Goal: Transaction & Acquisition: Purchase product/service

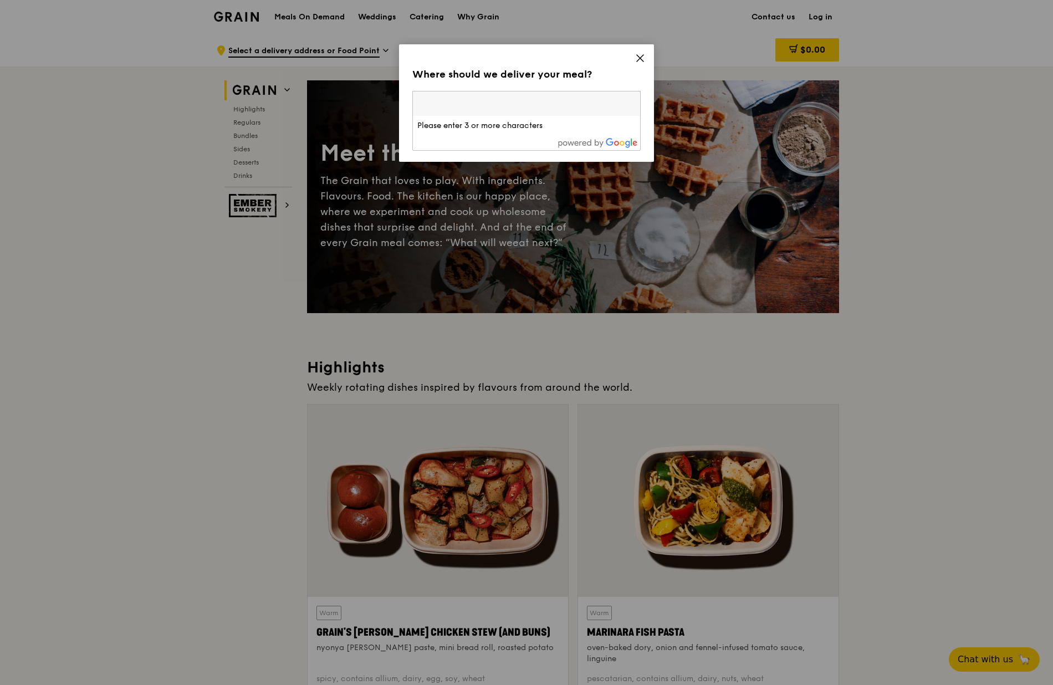
click at [535, 106] on input "search" at bounding box center [526, 103] width 227 height 24
type input "018981"
click at [488, 127] on div "[STREET_ADDRESS]" at bounding box center [499, 125] width 164 height 11
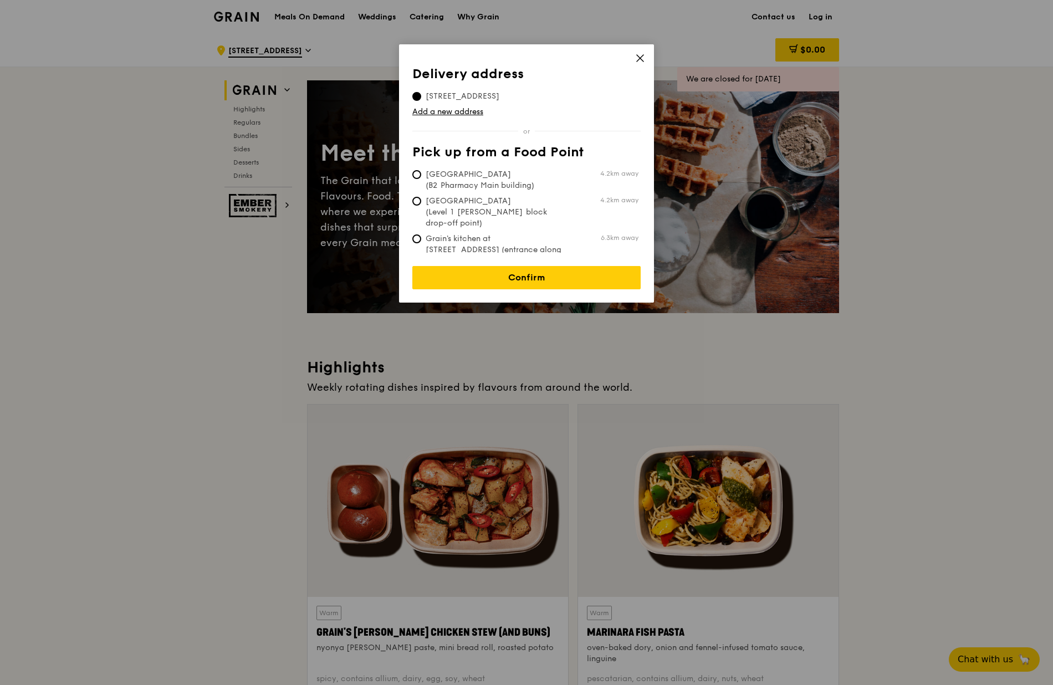
click at [482, 182] on span "Tan Tock Seng Hospital (B2 Pharmacy Main building)" at bounding box center [494, 180] width 165 height 22
click at [421, 179] on input "Tan Tock Seng Hospital (B2 Pharmacy Main building) 4.2km away" at bounding box center [416, 174] width 9 height 9
radio input "true"
click at [447, 99] on span "8 Marina Boulevard, 018981" at bounding box center [462, 96] width 100 height 11
click at [421, 99] on input "8 Marina Boulevard, 018981" at bounding box center [416, 96] width 9 height 9
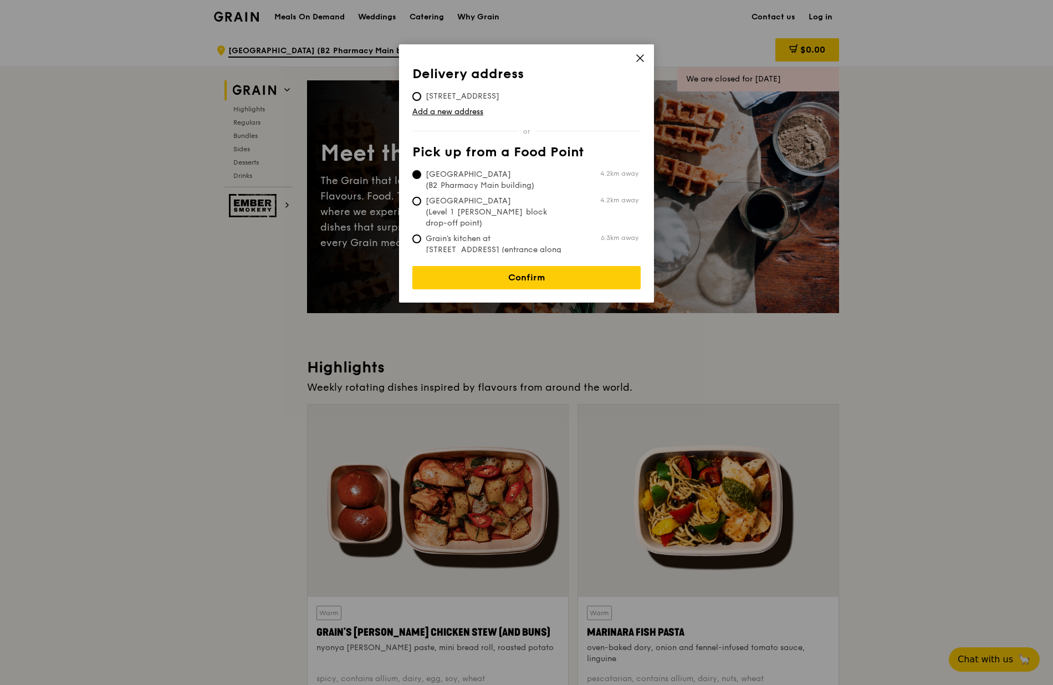
radio input "true"
click at [499, 267] on link "Confirm" at bounding box center [526, 277] width 228 height 23
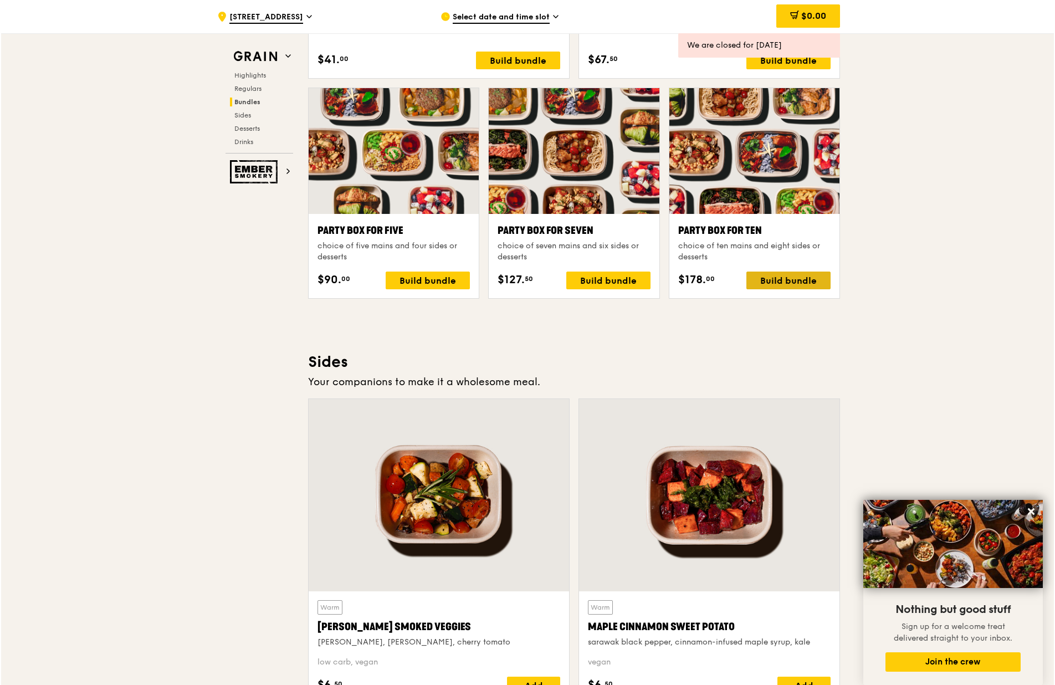
scroll to position [2106, 0]
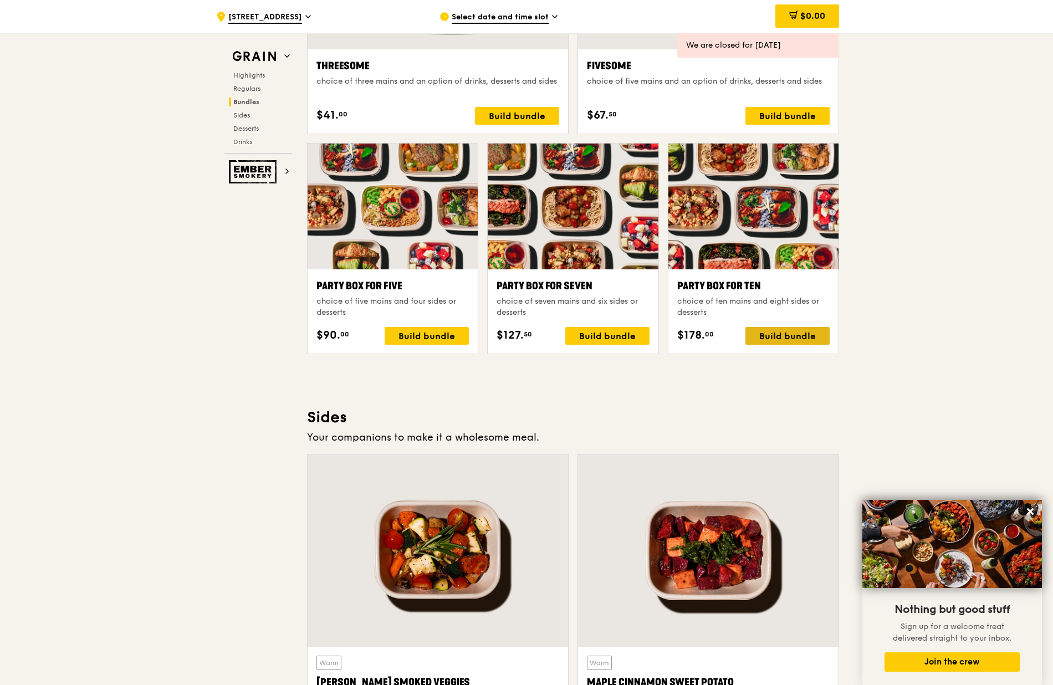
click at [781, 335] on div "Build bundle" at bounding box center [787, 336] width 84 height 18
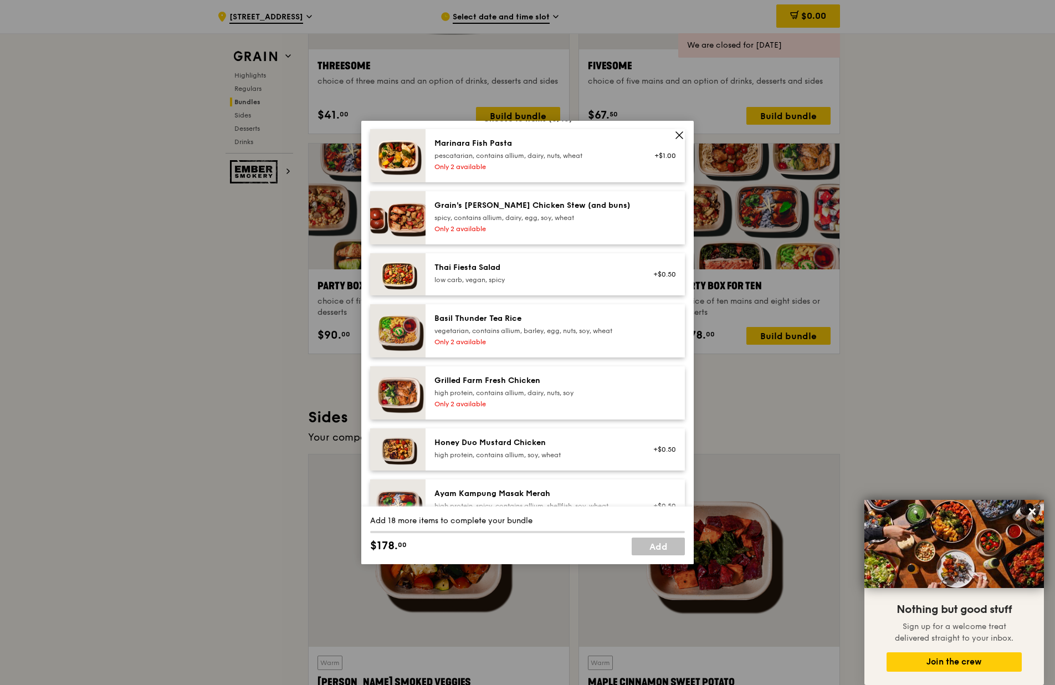
scroll to position [40, 0]
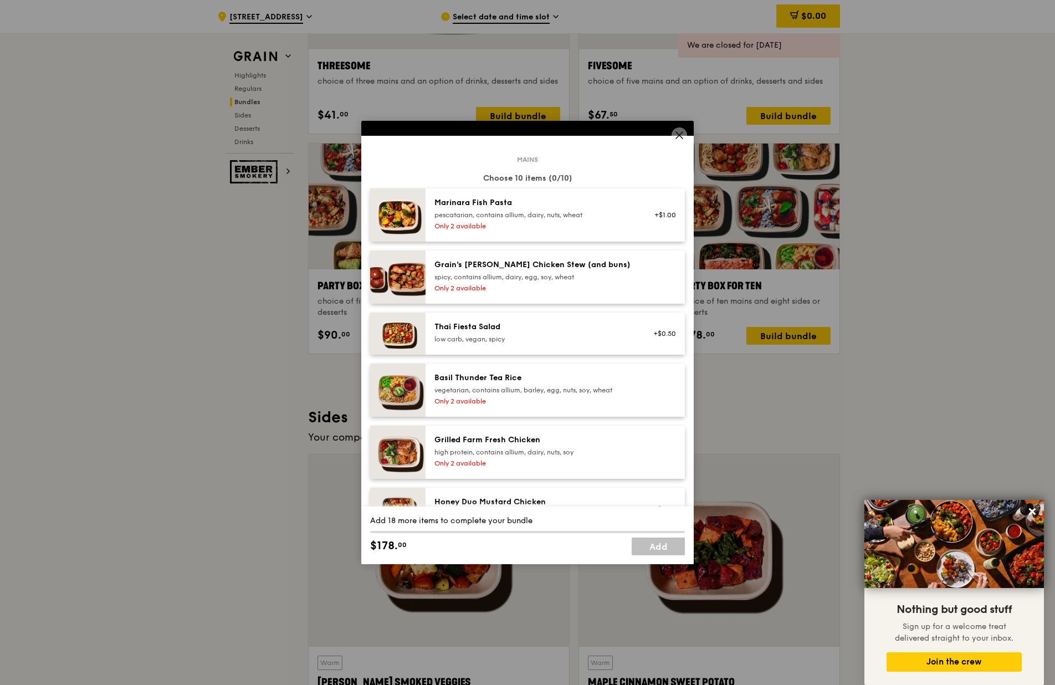
click at [673, 140] on span at bounding box center [680, 135] width 16 height 16
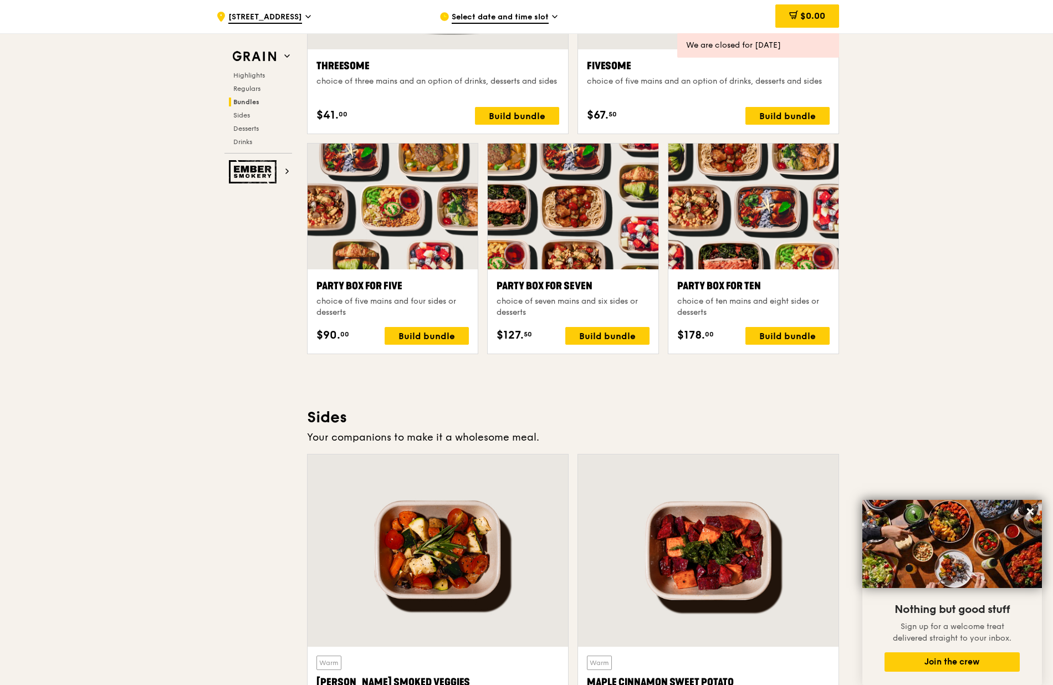
click at [716, 246] on div at bounding box center [753, 207] width 170 height 126
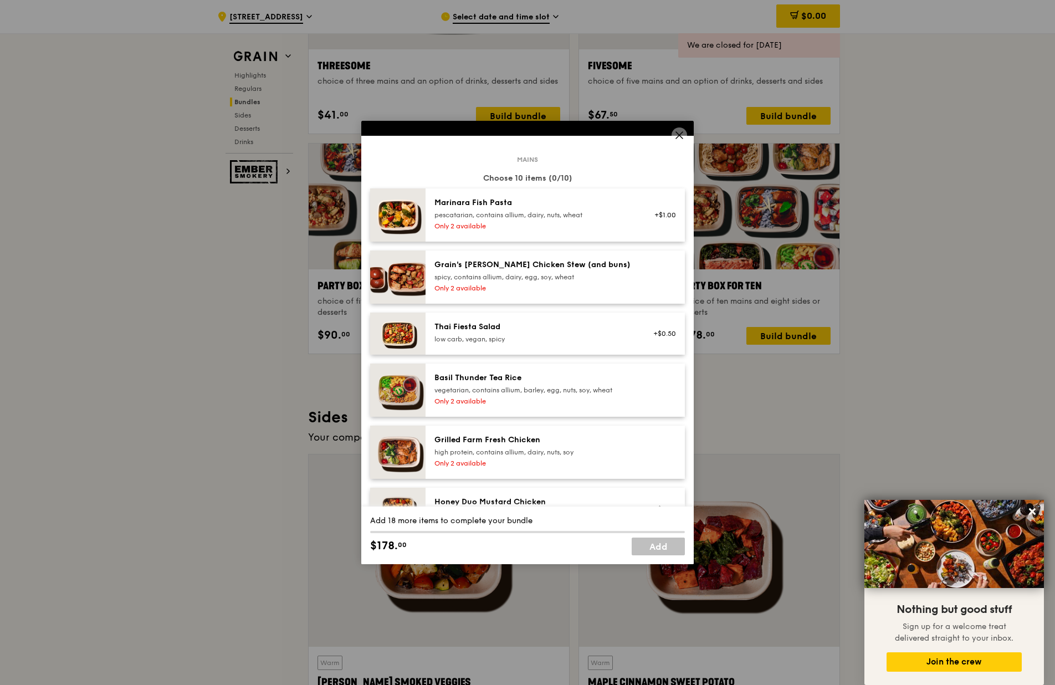
drag, startPoint x: 675, startPoint y: 132, endPoint x: 683, endPoint y: 138, distance: 10.0
click at [675, 132] on icon at bounding box center [679, 135] width 10 height 10
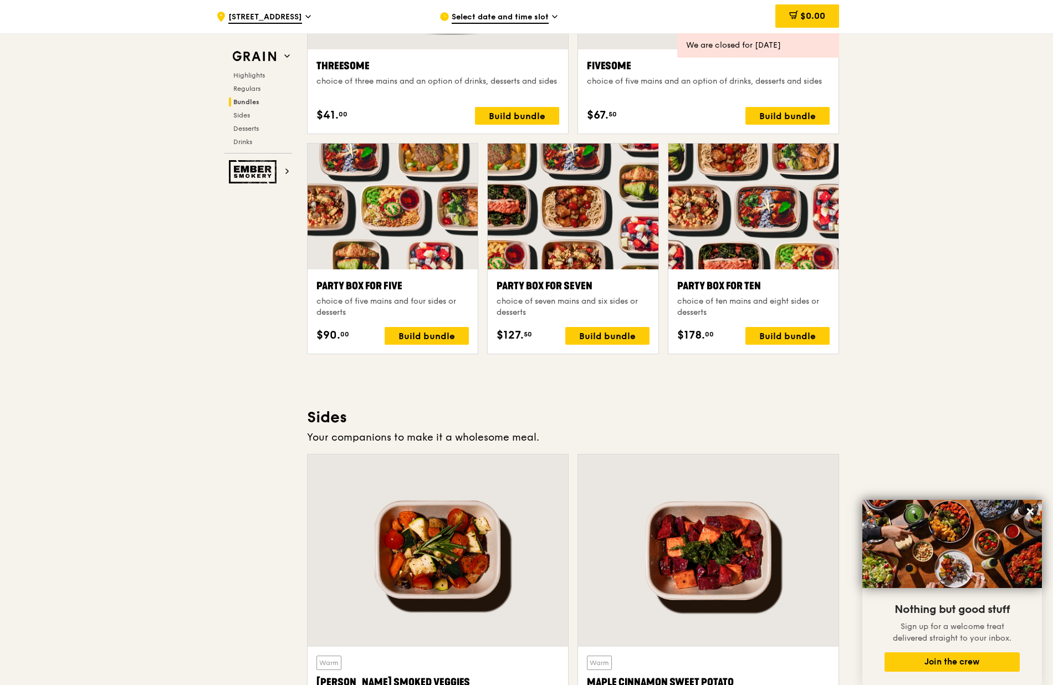
click at [968, 167] on div ".cls-1 { fill: none; stroke: #fff; stroke-linecap: round; stroke-linejoin: roun…" at bounding box center [526, 267] width 1053 height 4680
click at [640, 403] on div "Highlights Weekly rotating dishes inspired by flavours from around the world. W…" at bounding box center [573, 429] width 532 height 4356
click at [739, 231] on div at bounding box center [753, 207] width 170 height 126
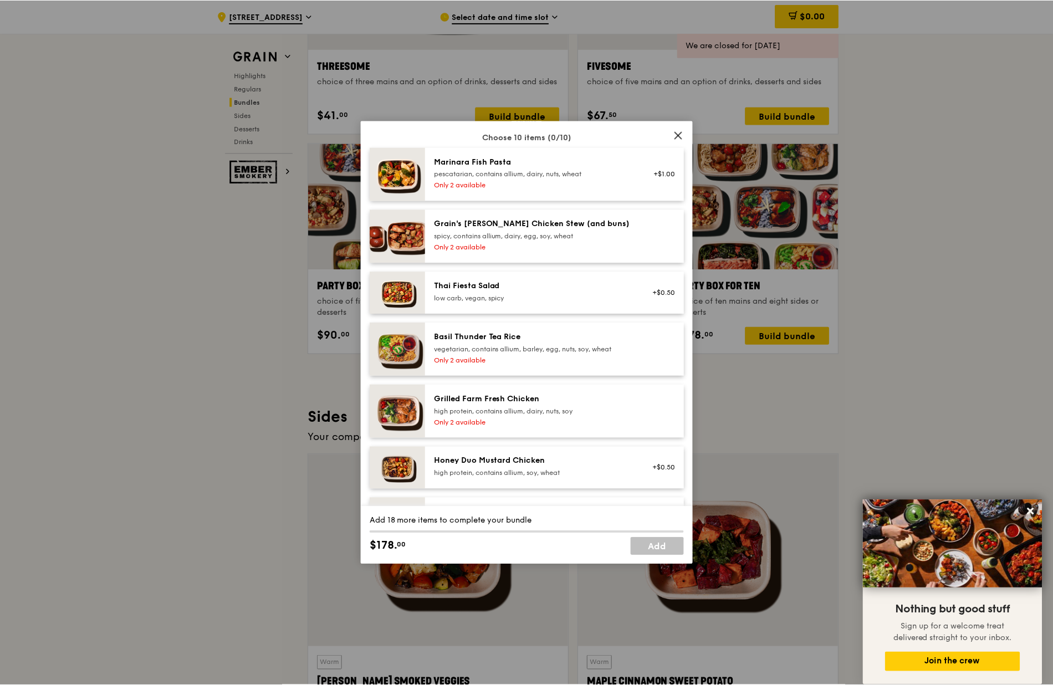
scroll to position [0, 0]
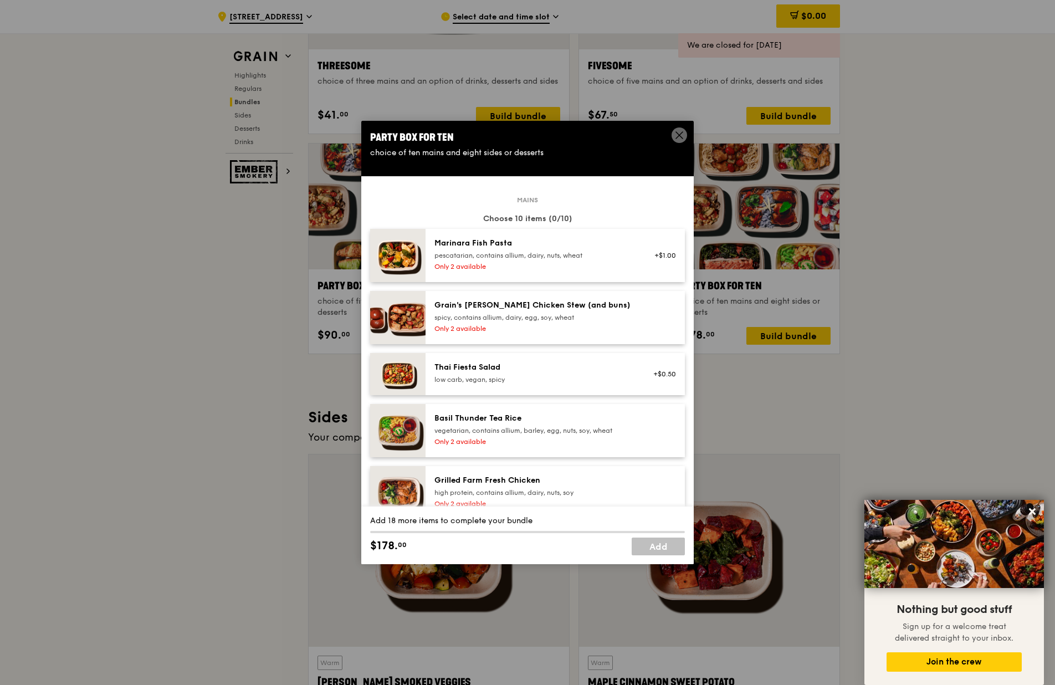
click at [675, 132] on icon at bounding box center [679, 135] width 10 height 10
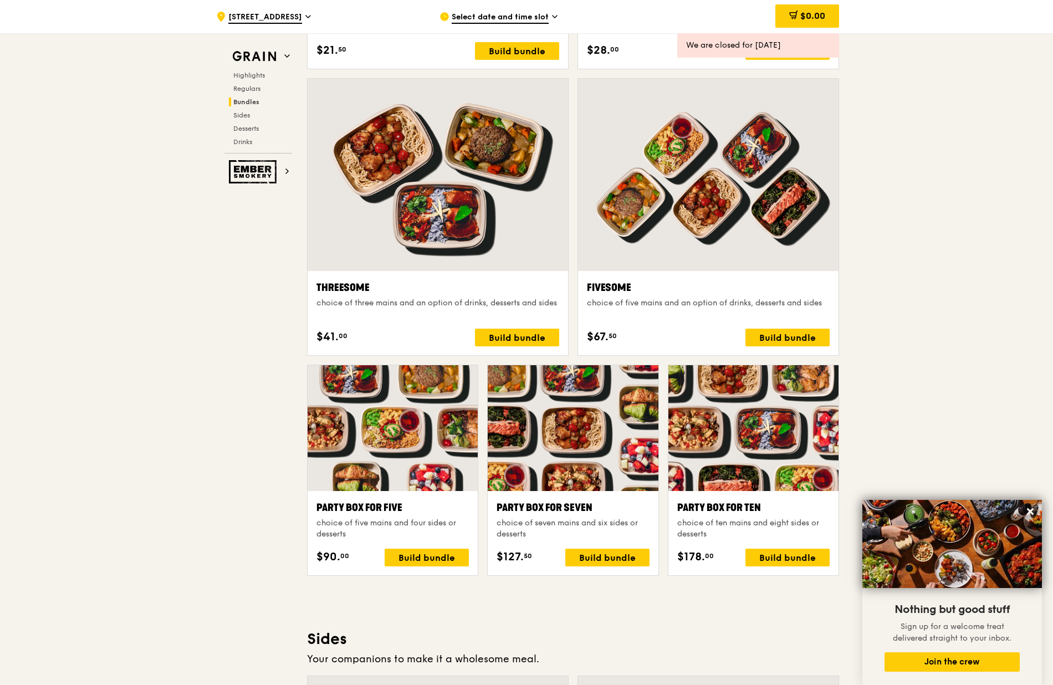
scroll to position [2051, 0]
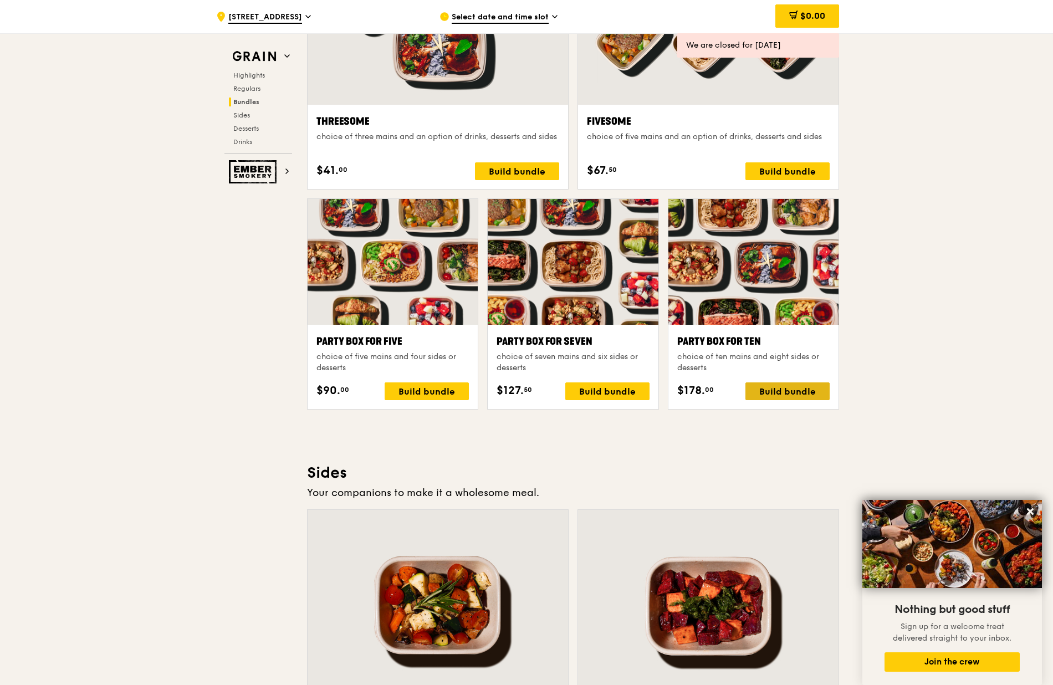
click at [786, 394] on div "Build bundle" at bounding box center [787, 391] width 84 height 18
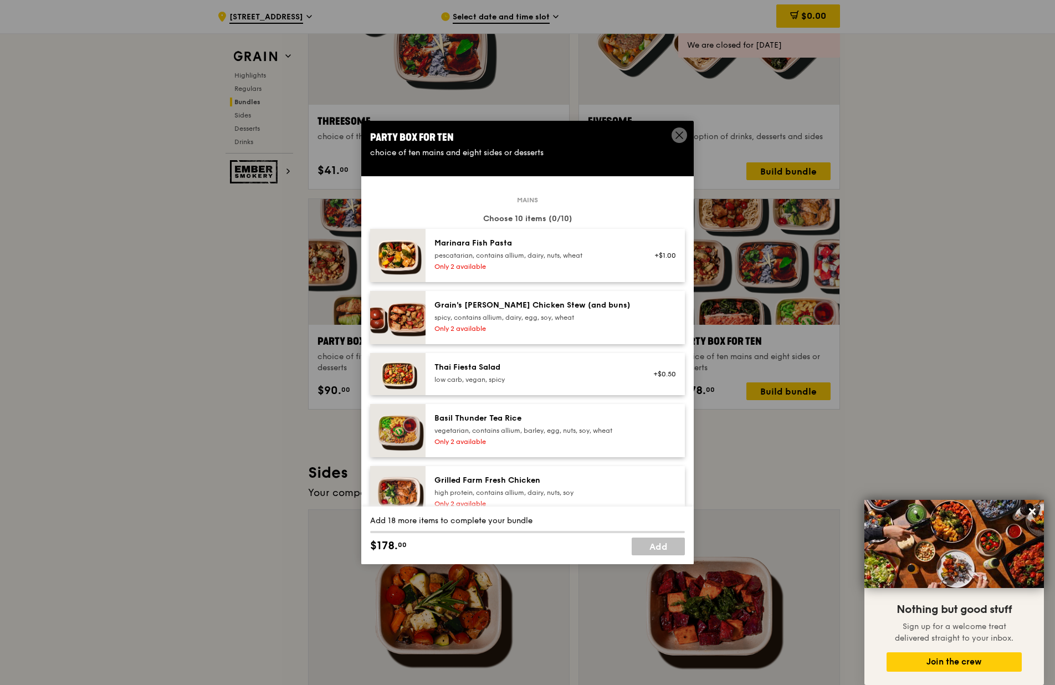
click at [592, 316] on div "spicy, contains allium, dairy, egg, soy, wheat" at bounding box center [533, 317] width 199 height 9
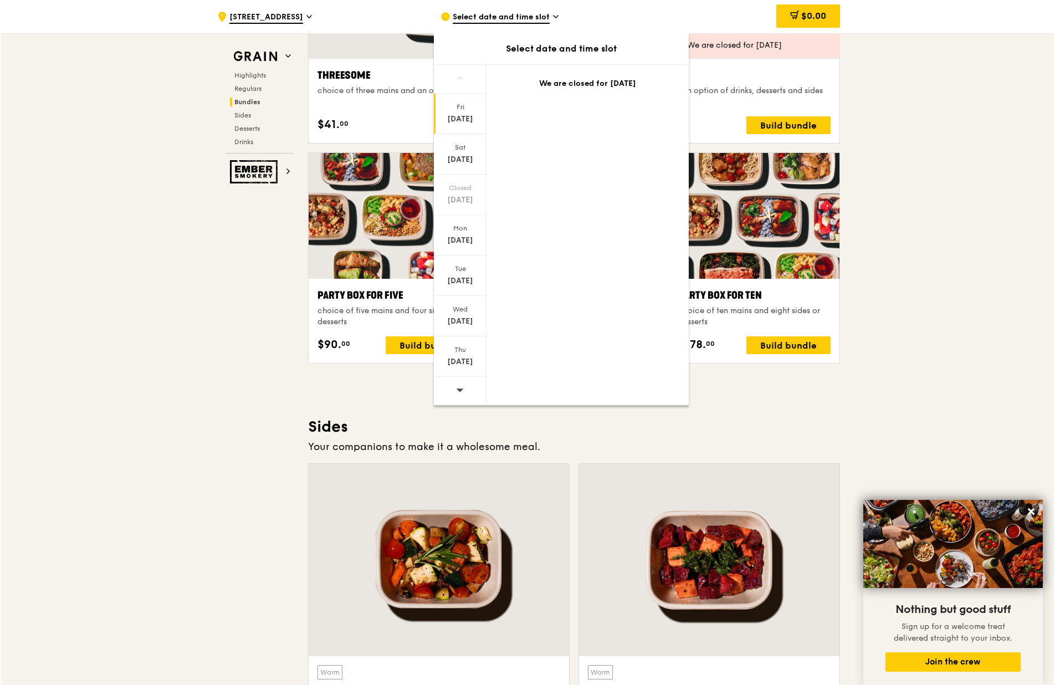
scroll to position [1995, 0]
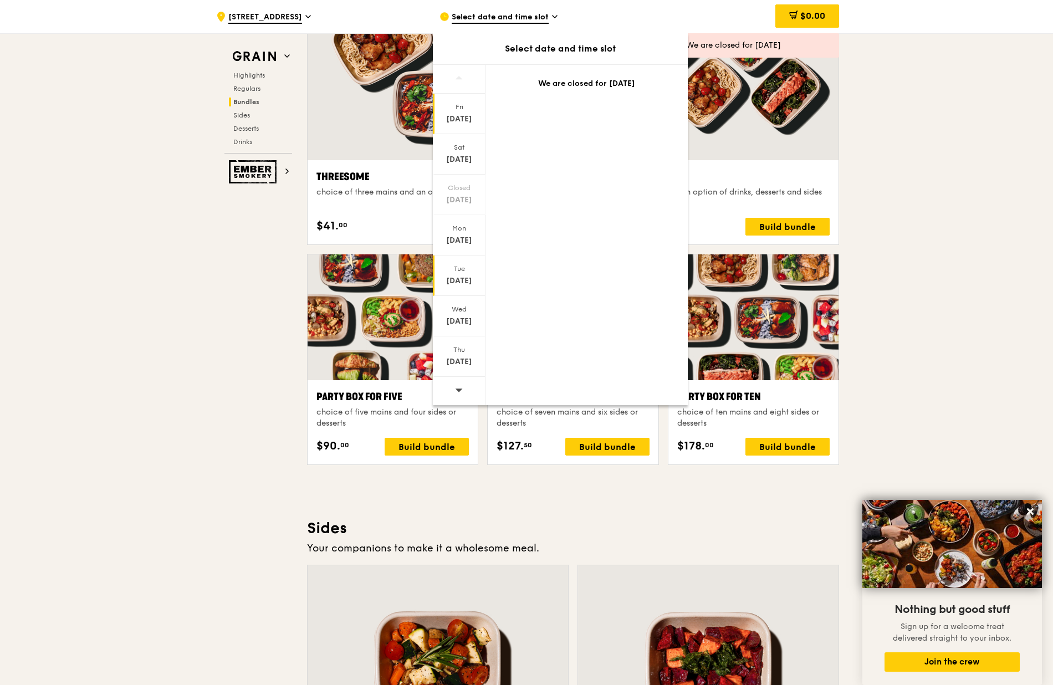
click at [464, 281] on div "Sep 16" at bounding box center [458, 280] width 49 height 11
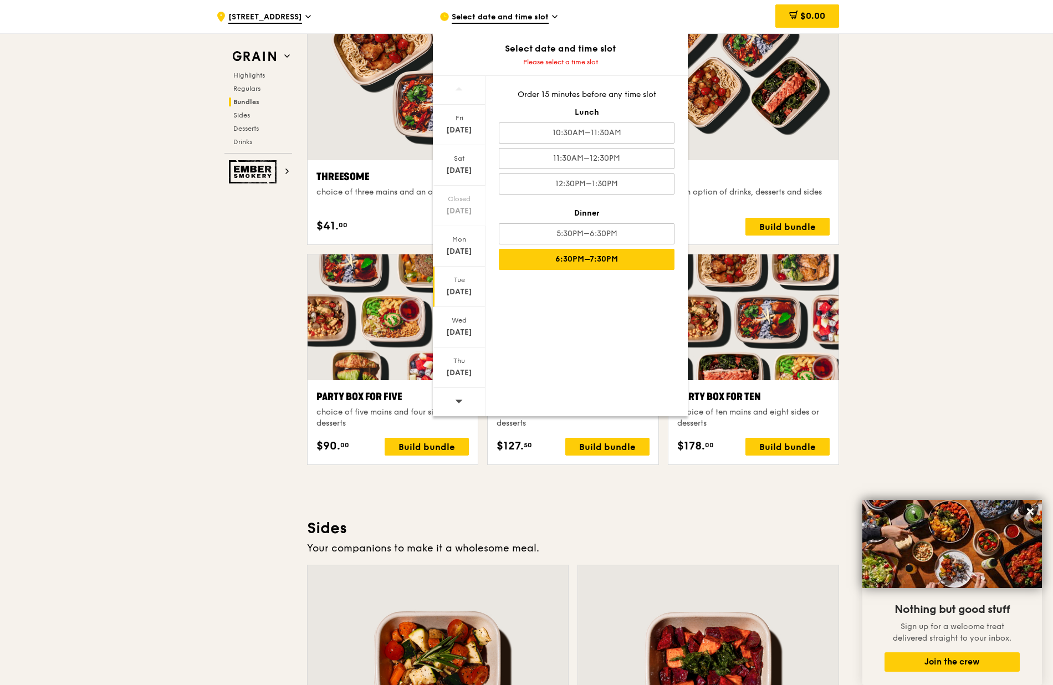
click at [617, 253] on div "6:30PM–7:30PM" at bounding box center [587, 259] width 176 height 21
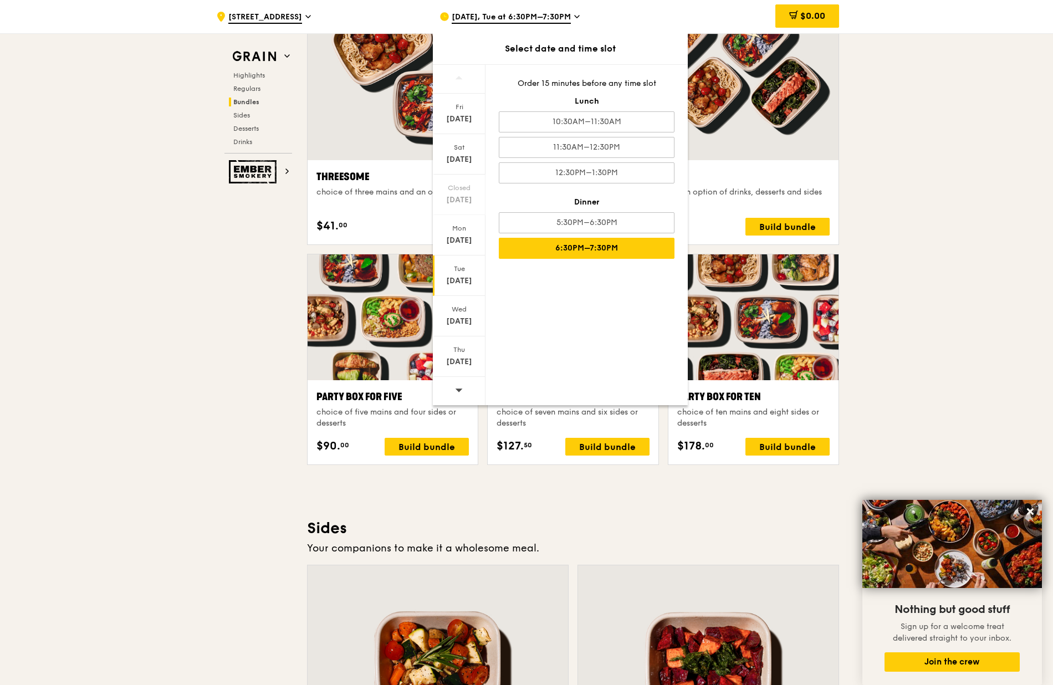
click at [616, 254] on div "6:30PM–7:30PM" at bounding box center [587, 248] width 176 height 21
click at [457, 279] on div "Sep 16" at bounding box center [458, 280] width 49 height 11
click at [575, 260] on div "Order 15 minutes before any time slot Lunch 10:30AM–11:30AM 11:30AM–12:30PM 12:…" at bounding box center [586, 168] width 202 height 207
click at [965, 415] on div ".cls-1 { fill: none; stroke: #fff; stroke-linecap: round; stroke-linejoin: roun…" at bounding box center [526, 378] width 1053 height 4680
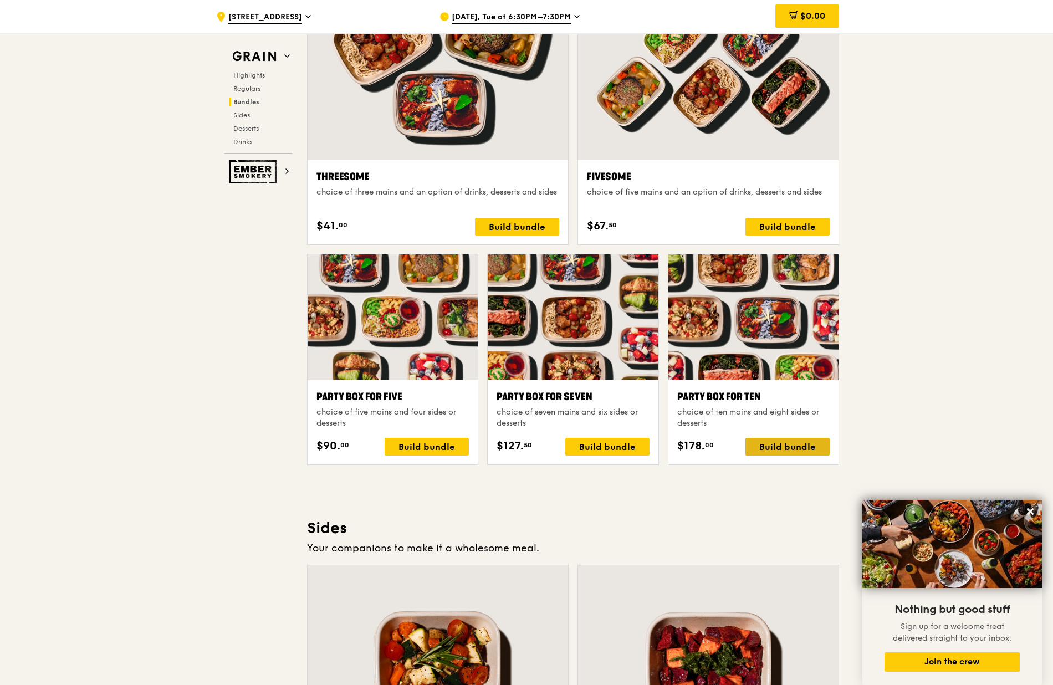
click at [814, 444] on div "Build bundle" at bounding box center [787, 447] width 84 height 18
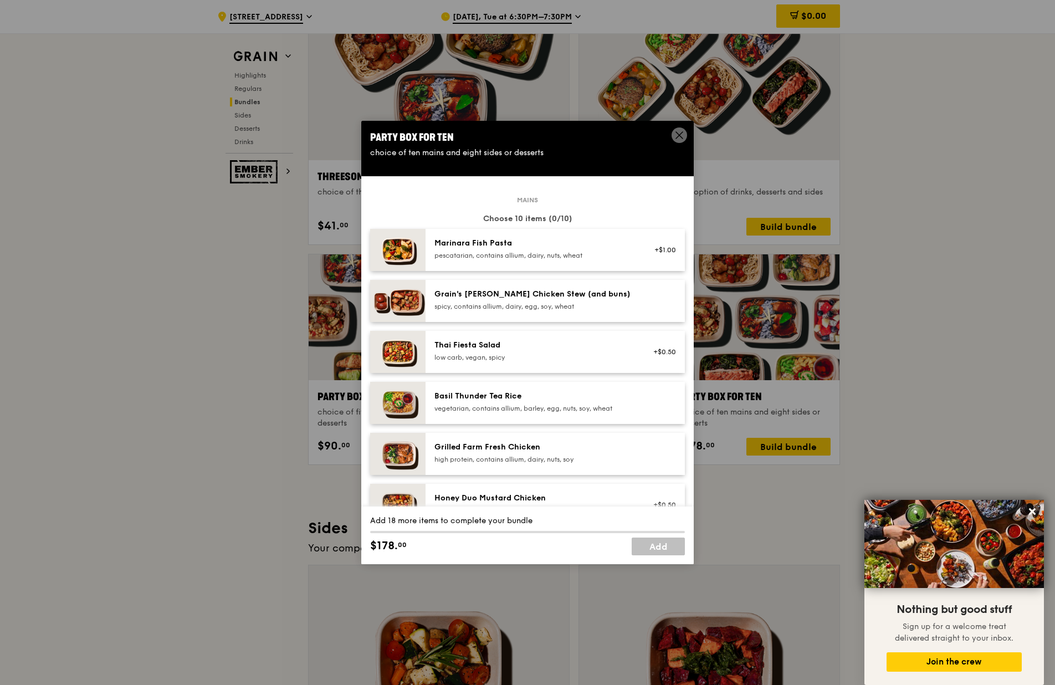
click at [583, 306] on div "spicy, contains allium, dairy, egg, soy, wheat" at bounding box center [533, 306] width 199 height 9
click at [569, 403] on div "Basil Thunder Tea Rice vegetarian, contains allium, barley, egg, nuts, soy, whe…" at bounding box center [533, 402] width 199 height 22
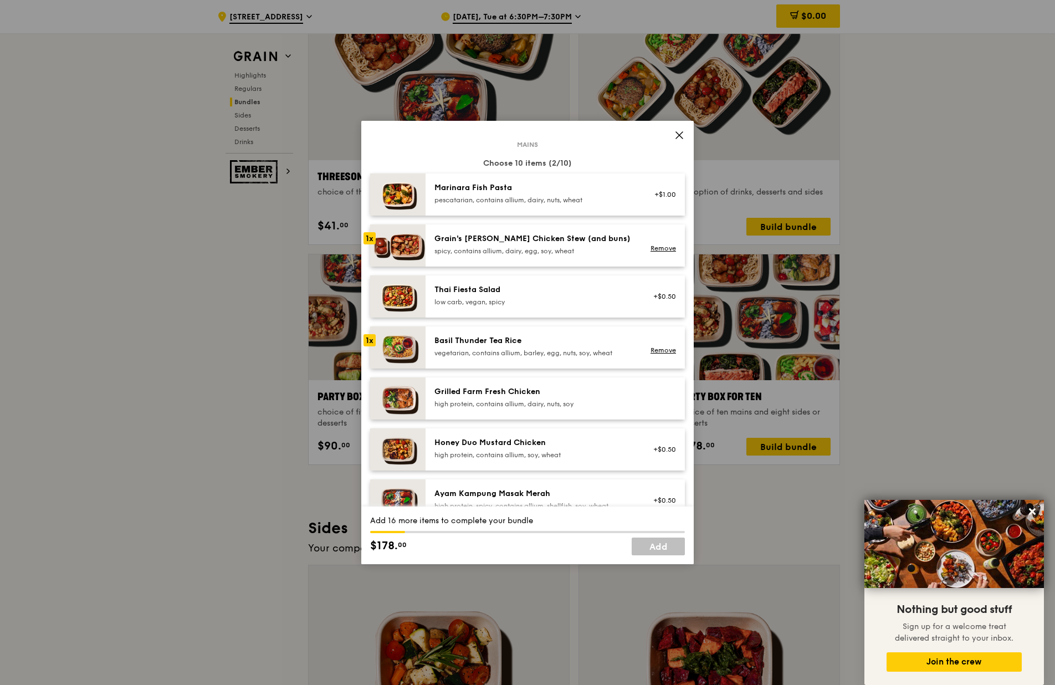
click at [569, 403] on div "high protein, contains allium, dairy, nuts, soy" at bounding box center [533, 404] width 199 height 9
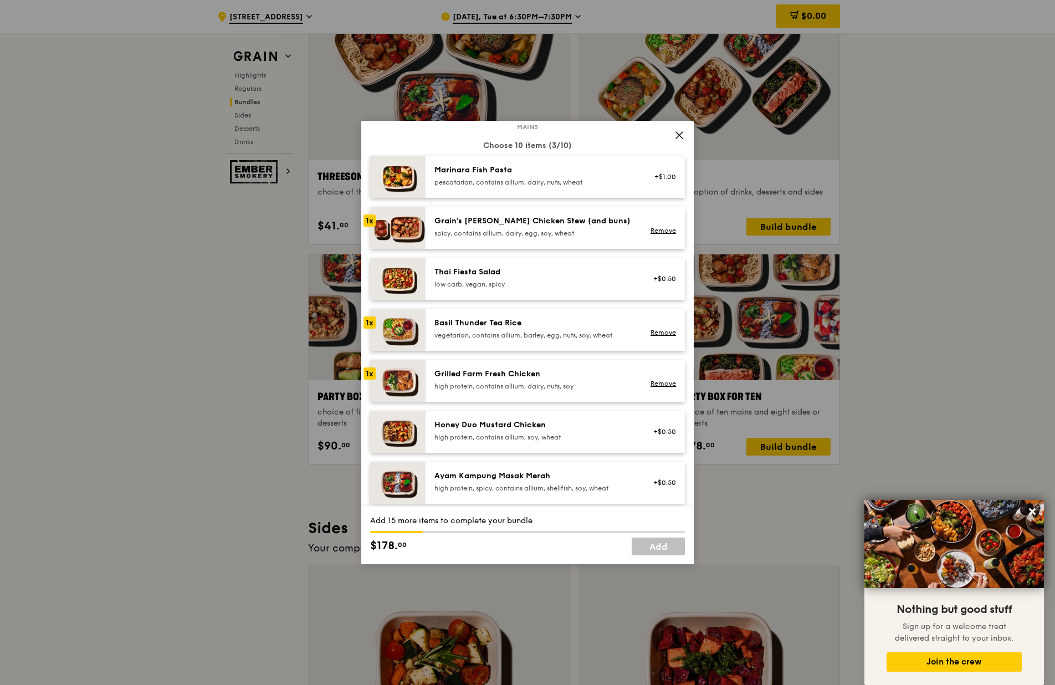
scroll to position [0, 0]
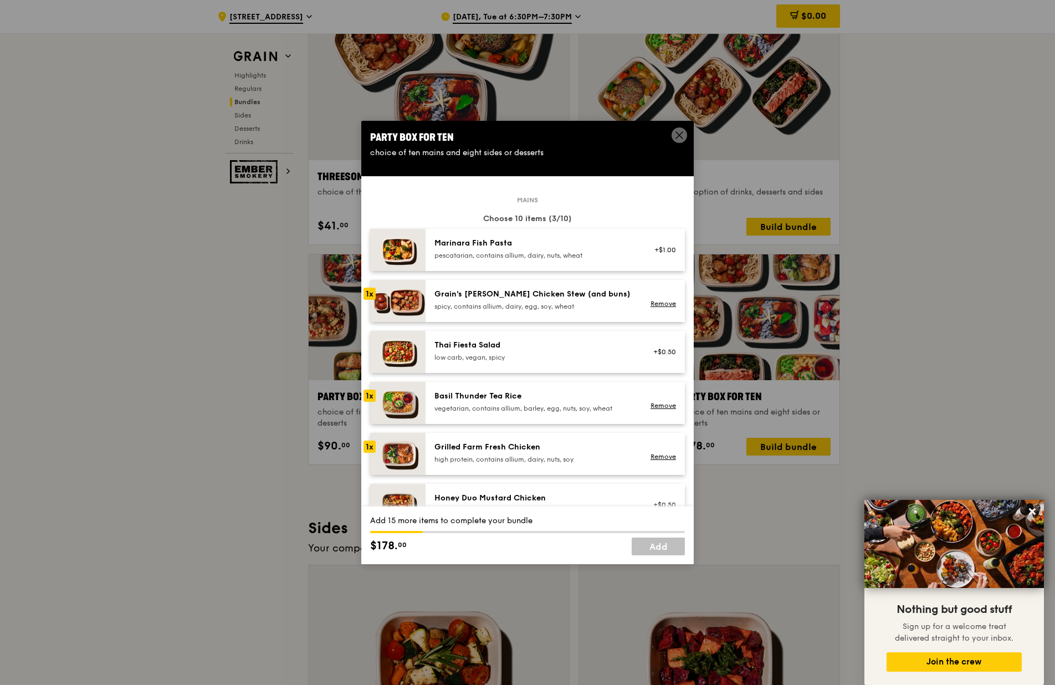
click at [558, 301] on div "Grain's Curry Chicken Stew (and buns) spicy, contains allium, dairy, egg, soy, …" at bounding box center [533, 300] width 199 height 22
click at [545, 410] on div "vegetarian, contains allium, barley, egg, nuts, soy, wheat" at bounding box center [533, 408] width 199 height 9
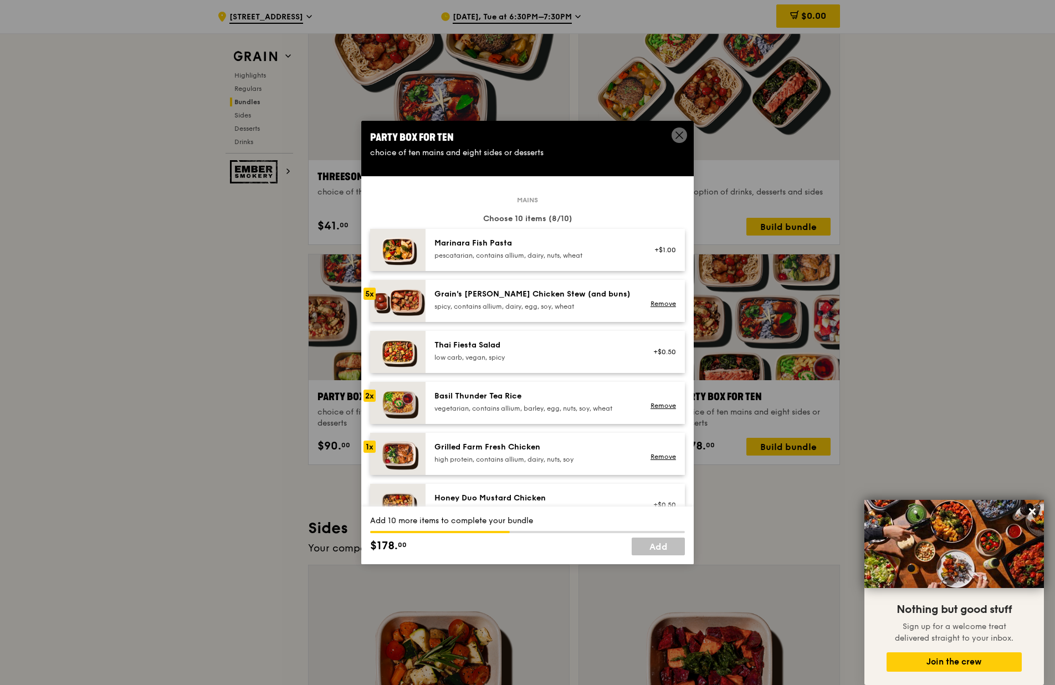
click at [545, 410] on div "vegetarian, contains allium, barley, egg, nuts, soy, wheat" at bounding box center [533, 408] width 199 height 9
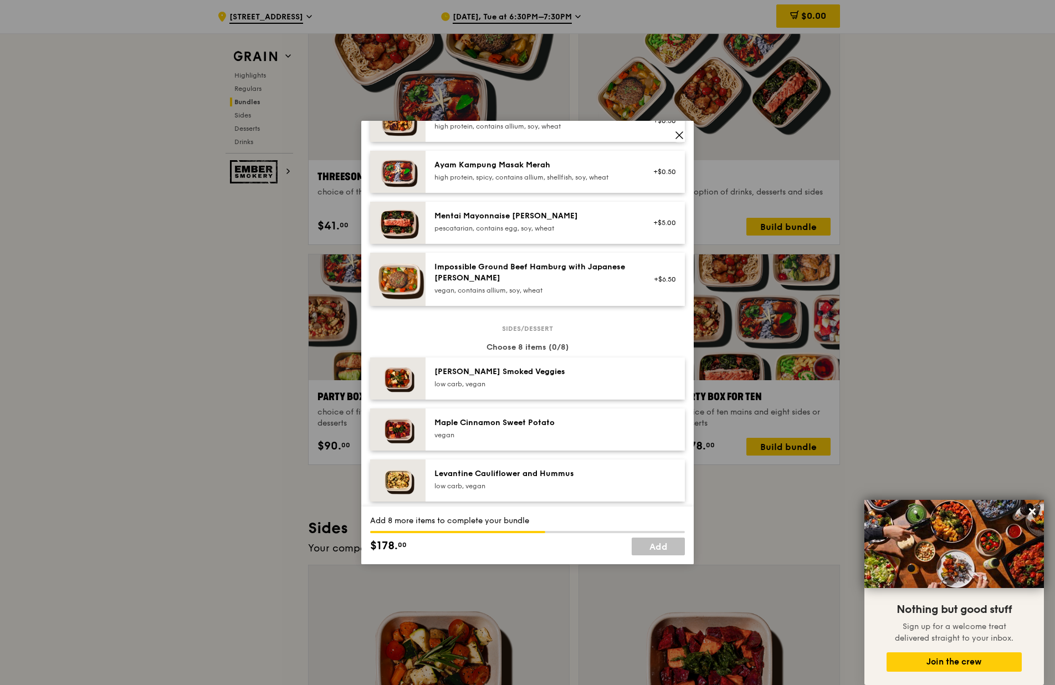
scroll to position [388, 0]
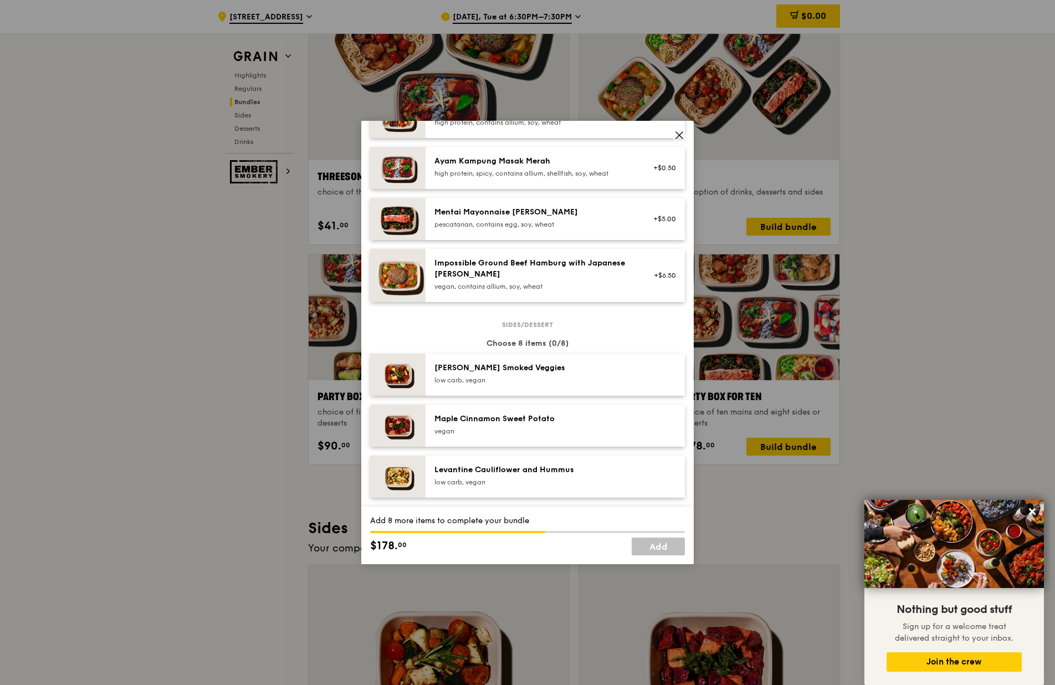
click at [531, 379] on div "low carb, vegan" at bounding box center [533, 380] width 199 height 9
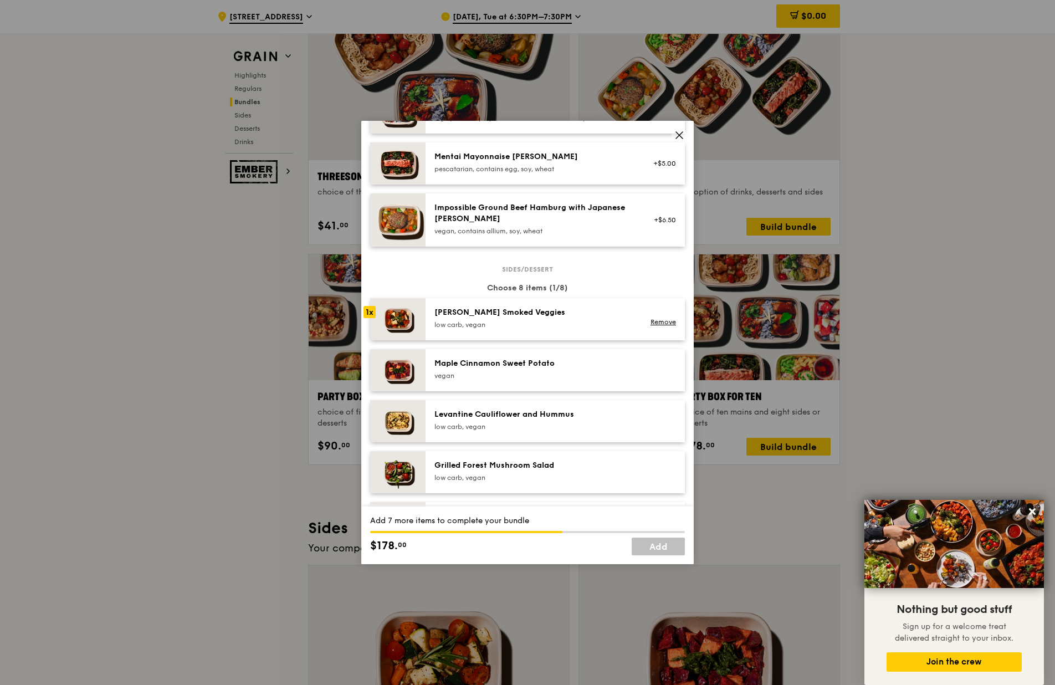
click at [538, 315] on div "[PERSON_NAME] Smoked Veggies" at bounding box center [533, 312] width 199 height 11
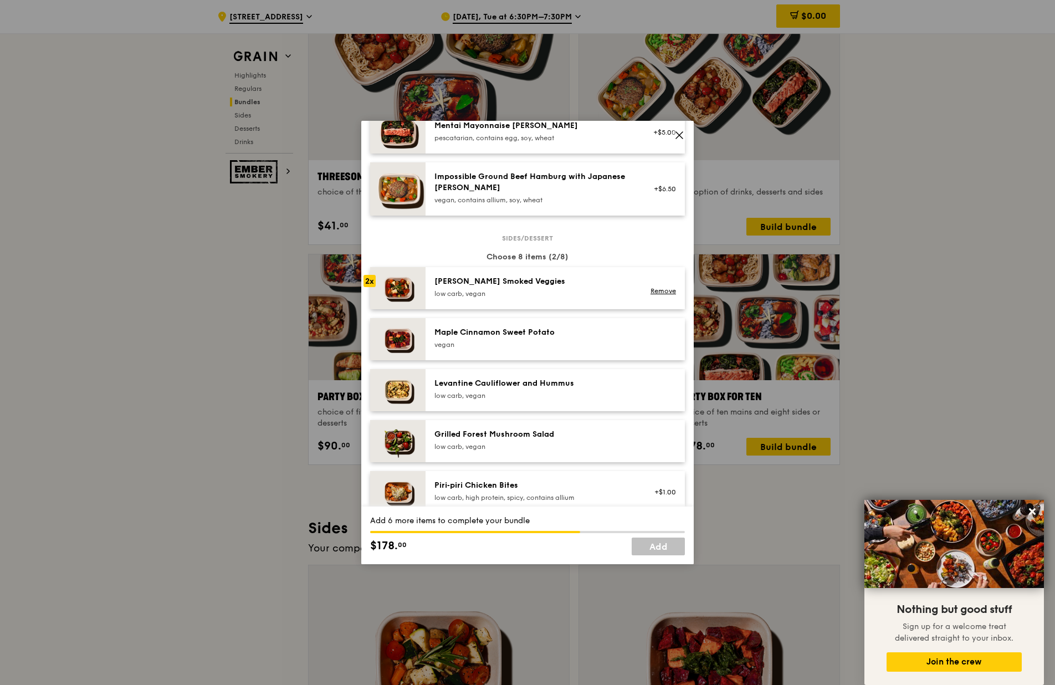
scroll to position [499, 0]
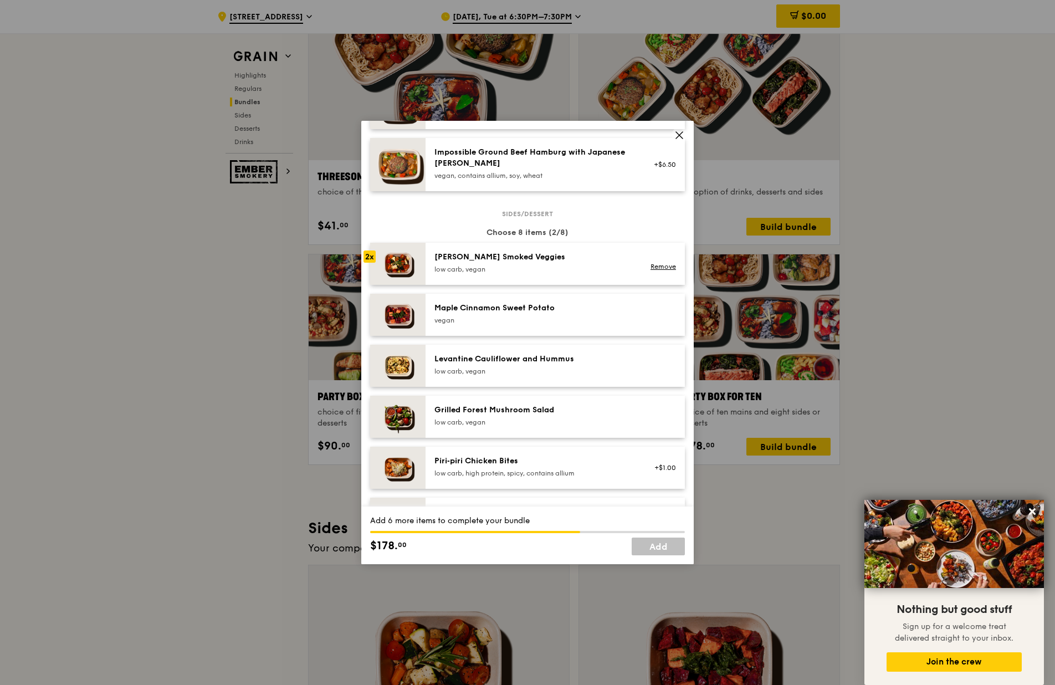
click at [530, 273] on div "low carb, vegan" at bounding box center [533, 269] width 199 height 9
click at [651, 264] on link "Remove" at bounding box center [663, 267] width 25 height 8
click at [649, 264] on div "Remove" at bounding box center [661, 264] width 43 height 24
click at [651, 264] on link "Remove" at bounding box center [663, 267] width 25 height 8
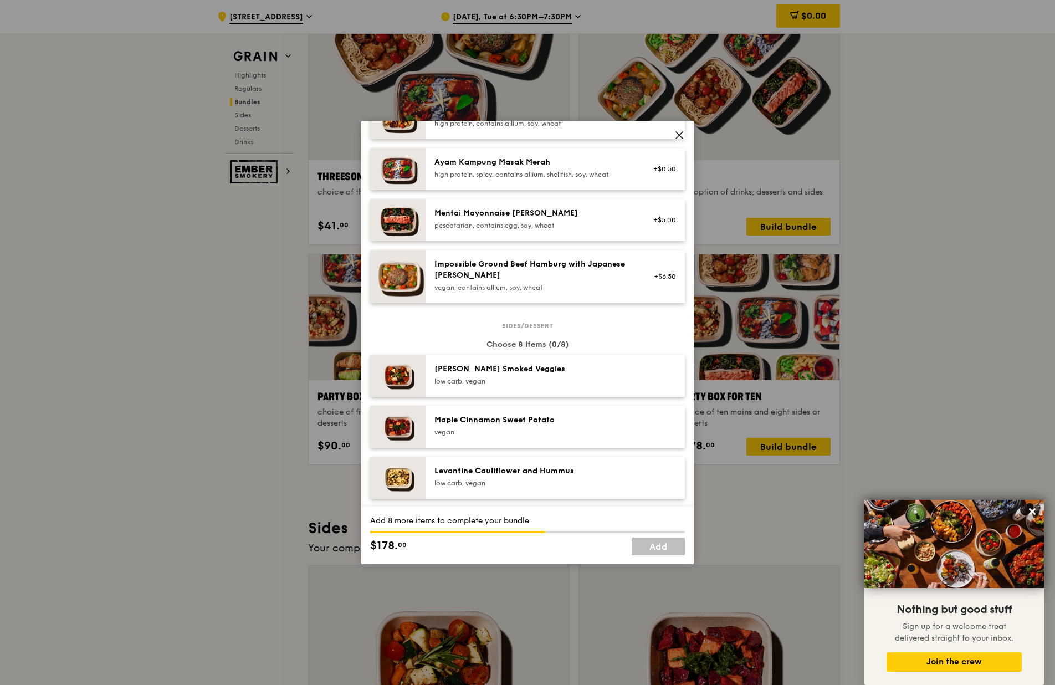
scroll to position [388, 0]
click at [549, 378] on div "low carb, vegan" at bounding box center [533, 380] width 199 height 9
click at [542, 407] on div "Maple Cinnamon Sweet Potato vegan" at bounding box center [555, 426] width 259 height 42
click at [542, 407] on div "Maple Cinnamon Sweet Potato vegan Remove" at bounding box center [555, 426] width 259 height 42
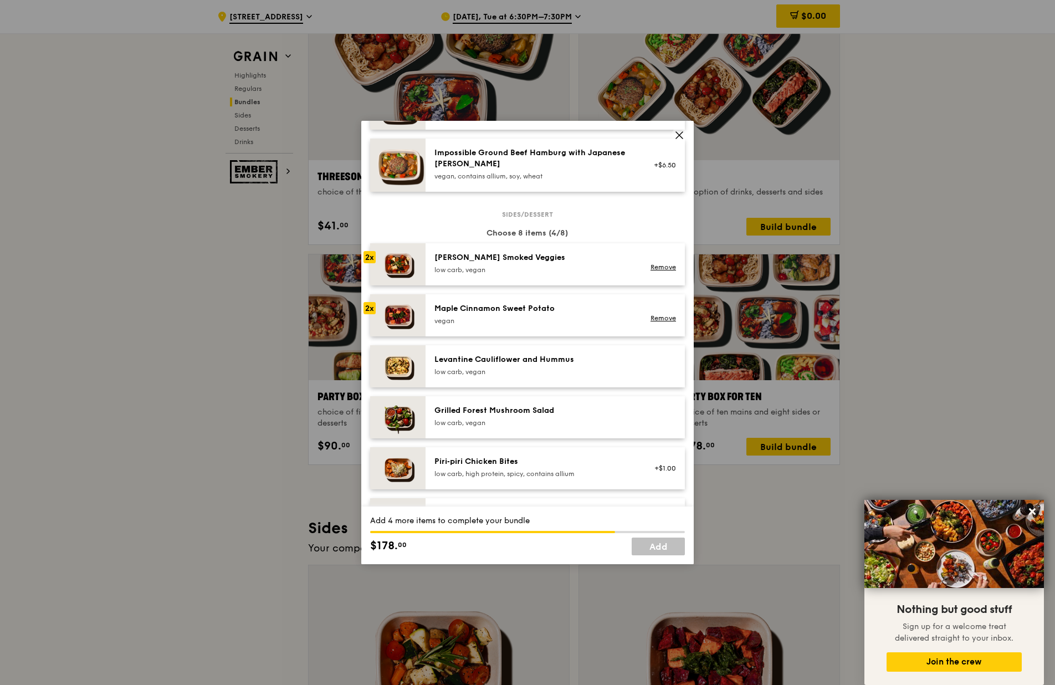
scroll to position [499, 0]
click at [542, 375] on div "low carb, vegan" at bounding box center [533, 371] width 199 height 9
click at [538, 411] on div "Grilled Forest Mushroom Salad" at bounding box center [533, 410] width 199 height 11
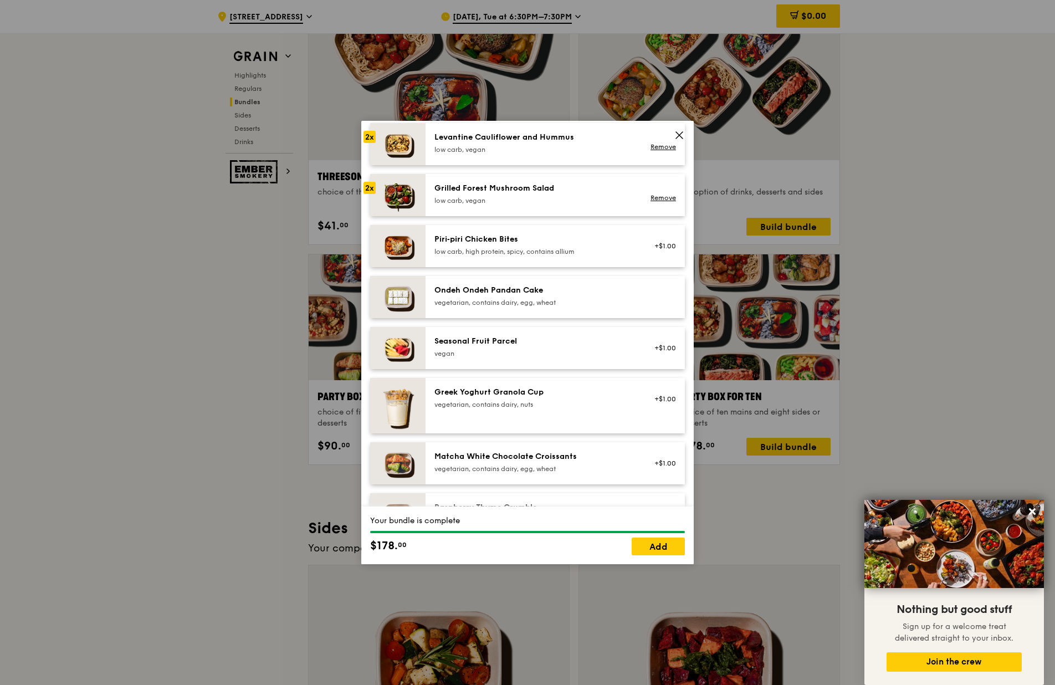
scroll to position [610, 0]
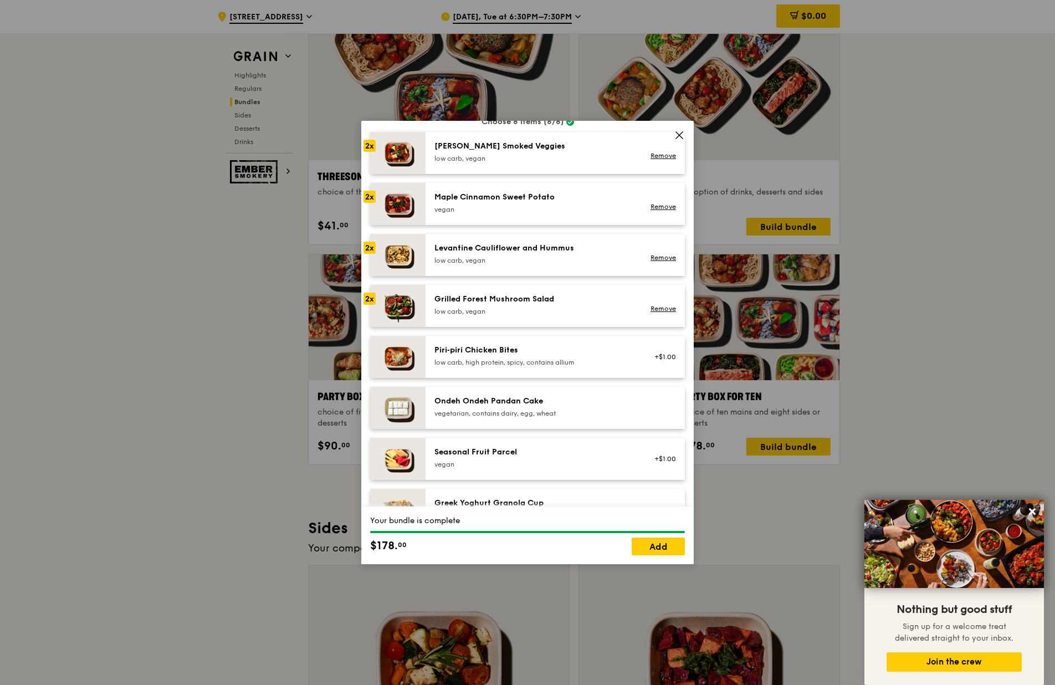
click at [546, 310] on div "low carb, vegan" at bounding box center [533, 311] width 199 height 9
click at [532, 304] on div "Grilled Forest Mushroom Salad" at bounding box center [533, 299] width 199 height 11
click at [464, 290] on div "Grilled Forest Mushroom Salad low carb, vegan Remove" at bounding box center [555, 306] width 259 height 42
click at [474, 263] on div "low carb, vegan" at bounding box center [533, 260] width 199 height 9
click at [648, 303] on div "Remove" at bounding box center [661, 306] width 43 height 24
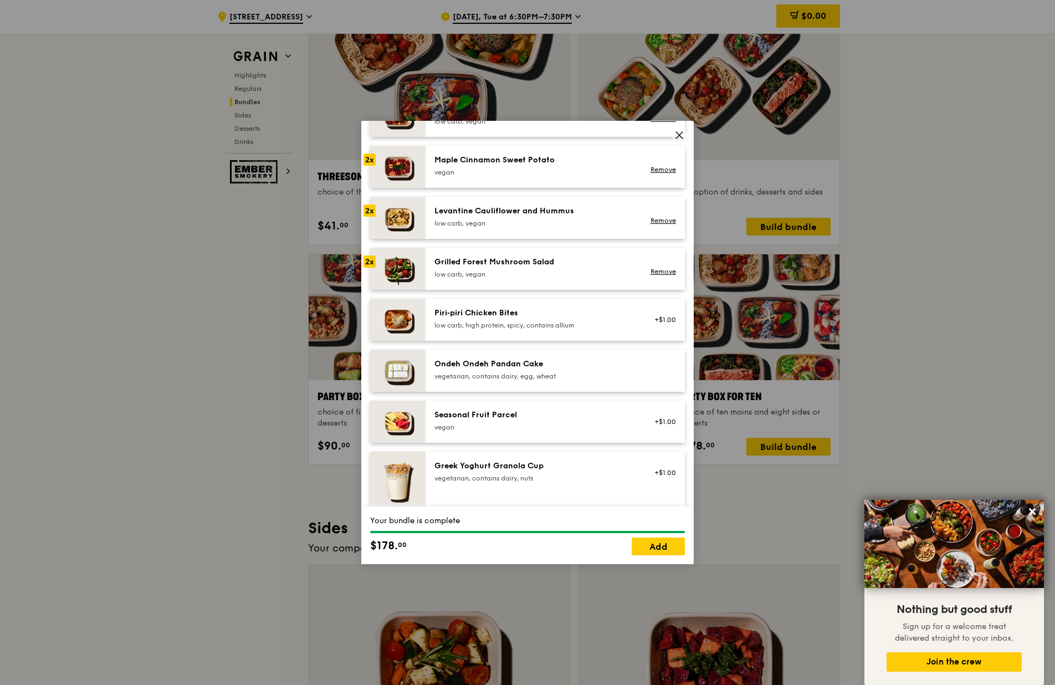
scroll to position [665, 0]
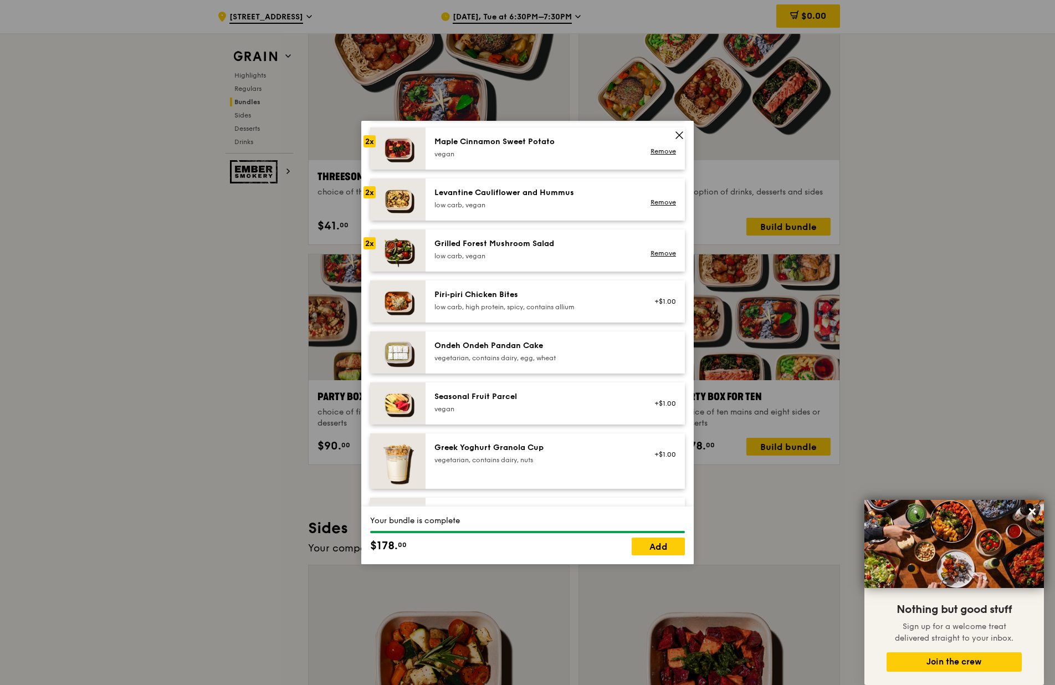
click at [601, 361] on div "vegetarian, contains dairy, egg, wheat" at bounding box center [533, 358] width 199 height 9
click at [655, 251] on link "Remove" at bounding box center [663, 253] width 25 height 8
click at [575, 357] on div "vegetarian, contains dairy, egg, wheat" at bounding box center [533, 358] width 199 height 9
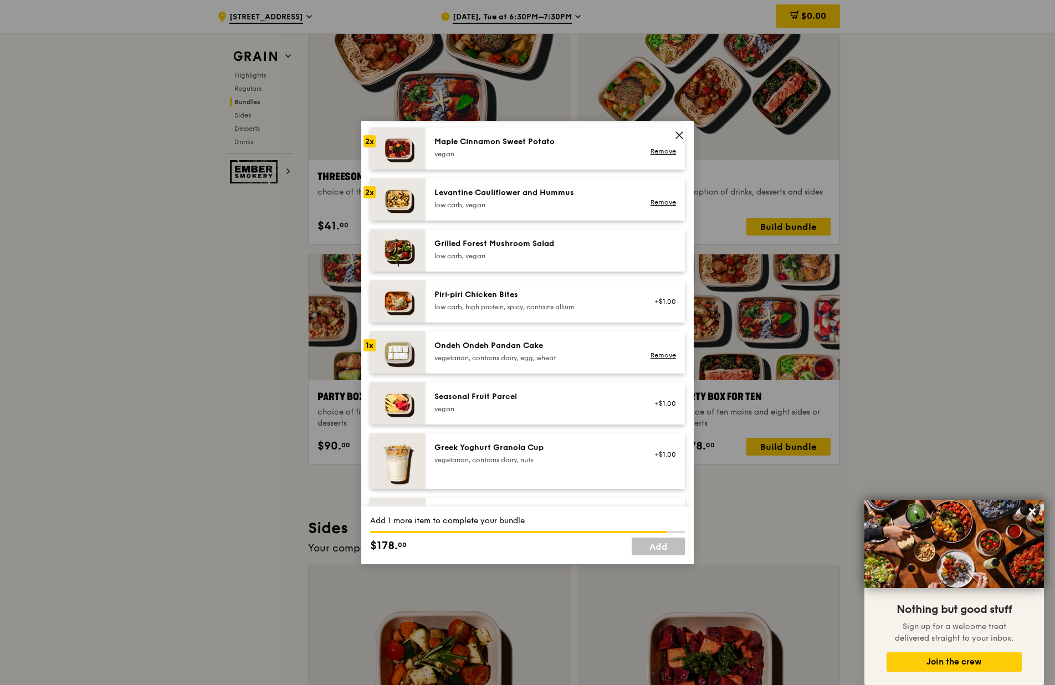
click at [576, 256] on div "low carb, vegan" at bounding box center [533, 256] width 199 height 9
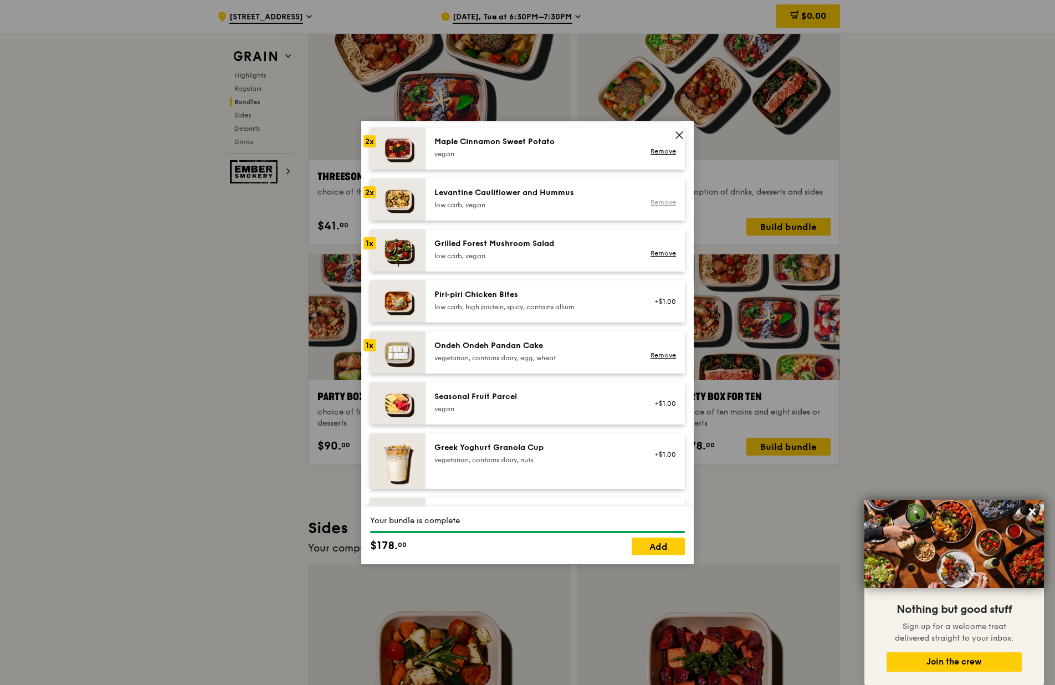
click at [647, 206] on div "Remove" at bounding box center [661, 202] width 29 height 9
click at [657, 202] on link "Remove" at bounding box center [663, 202] width 25 height 8
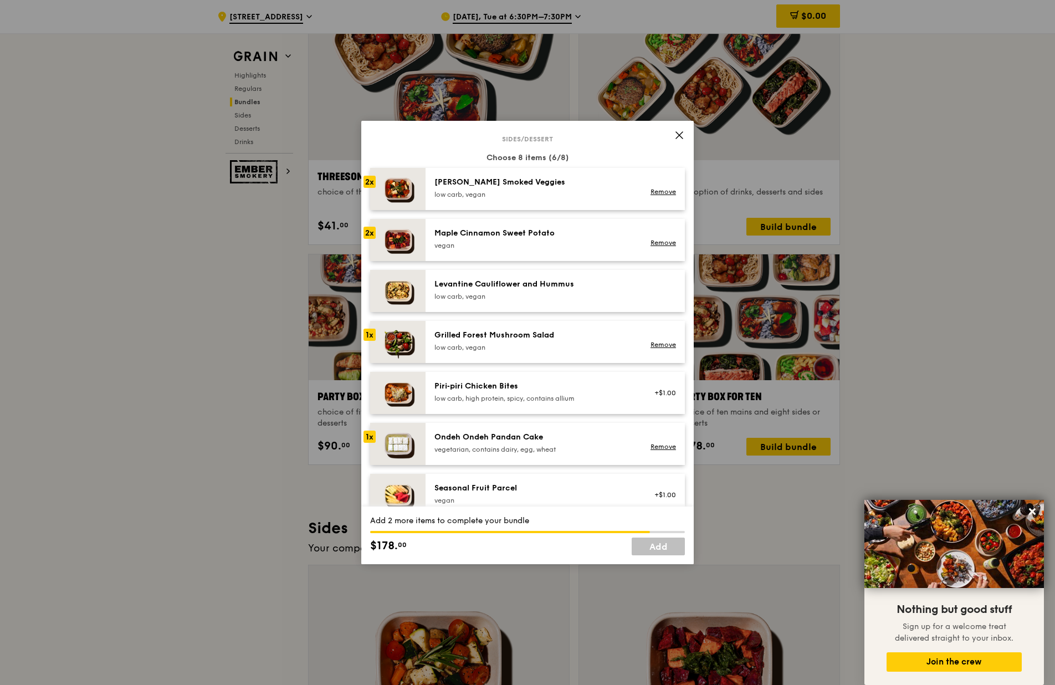
scroll to position [499, 0]
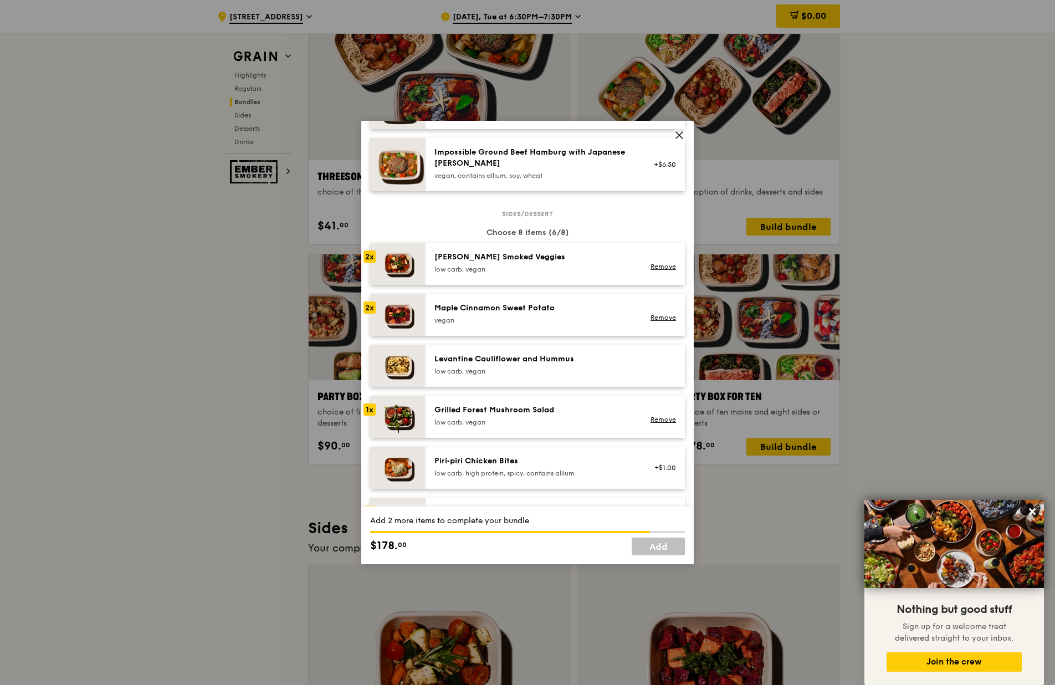
click at [609, 367] on div "low carb, vegan" at bounding box center [533, 371] width 199 height 9
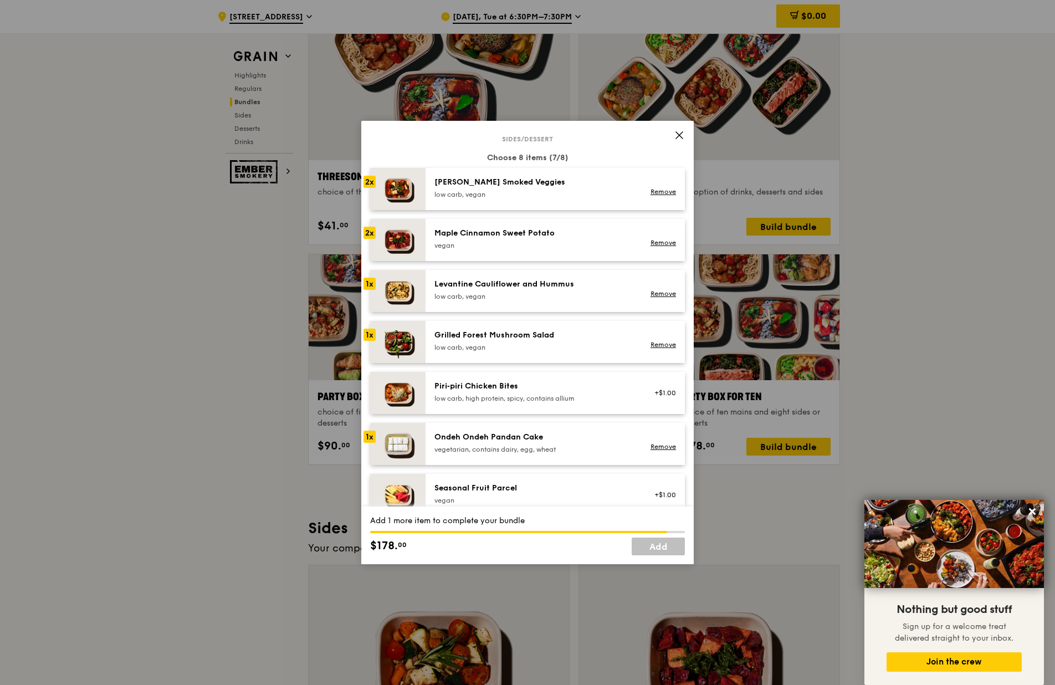
scroll to position [554, 0]
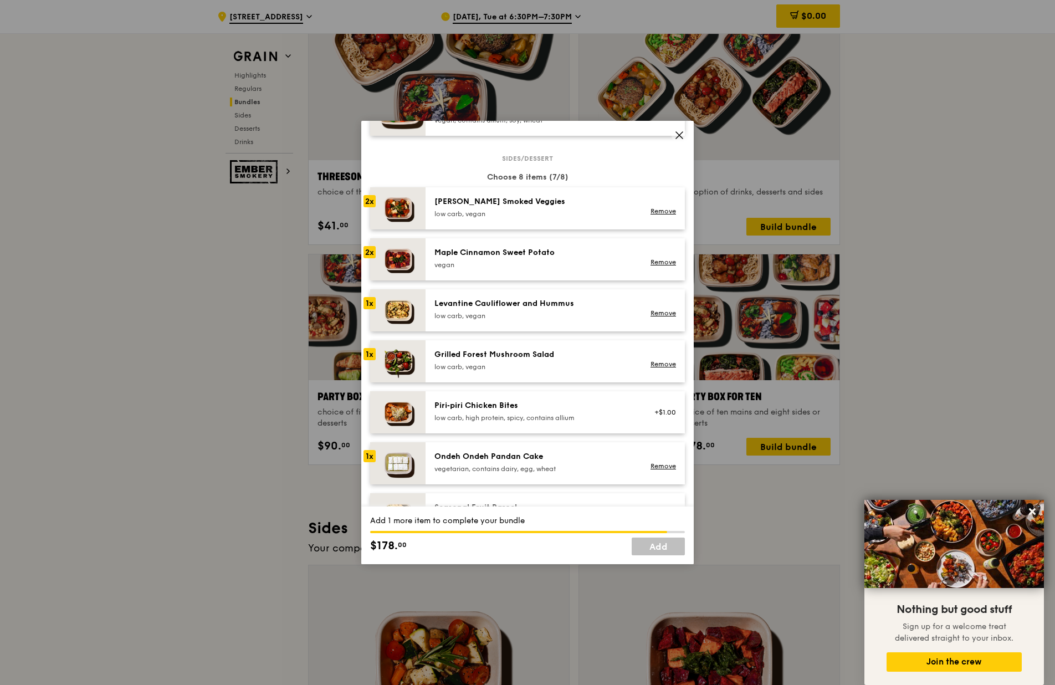
click at [544, 246] on div "Maple Cinnamon Sweet Potato vegan Remove" at bounding box center [555, 259] width 259 height 42
click at [660, 264] on link "Remove" at bounding box center [663, 262] width 25 height 8
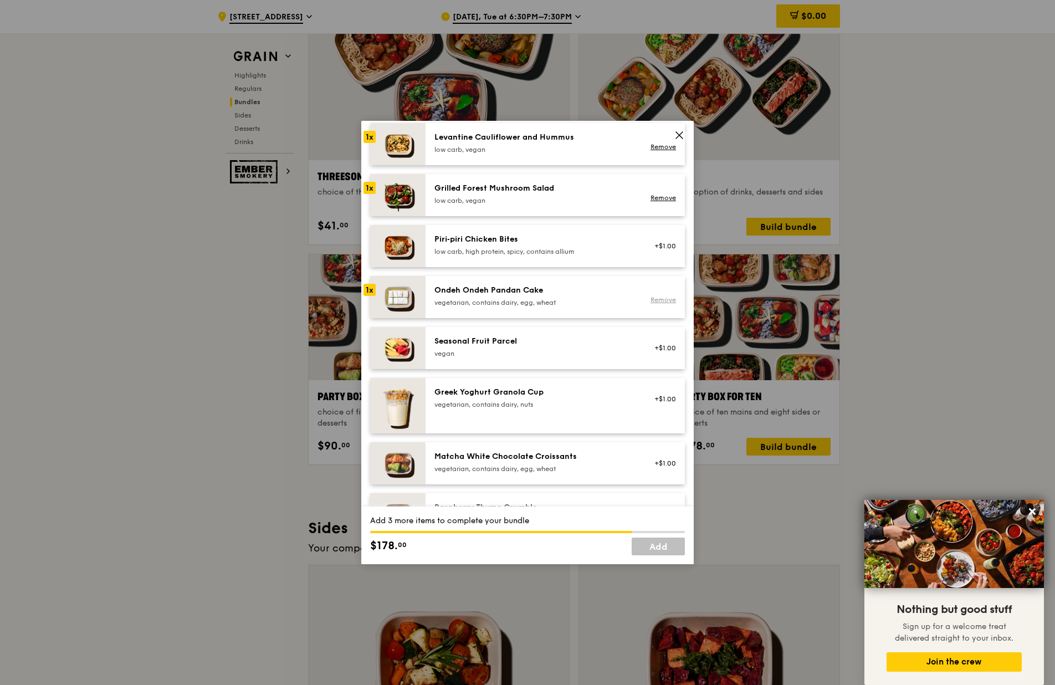
click at [663, 301] on link "Remove" at bounding box center [663, 300] width 25 height 8
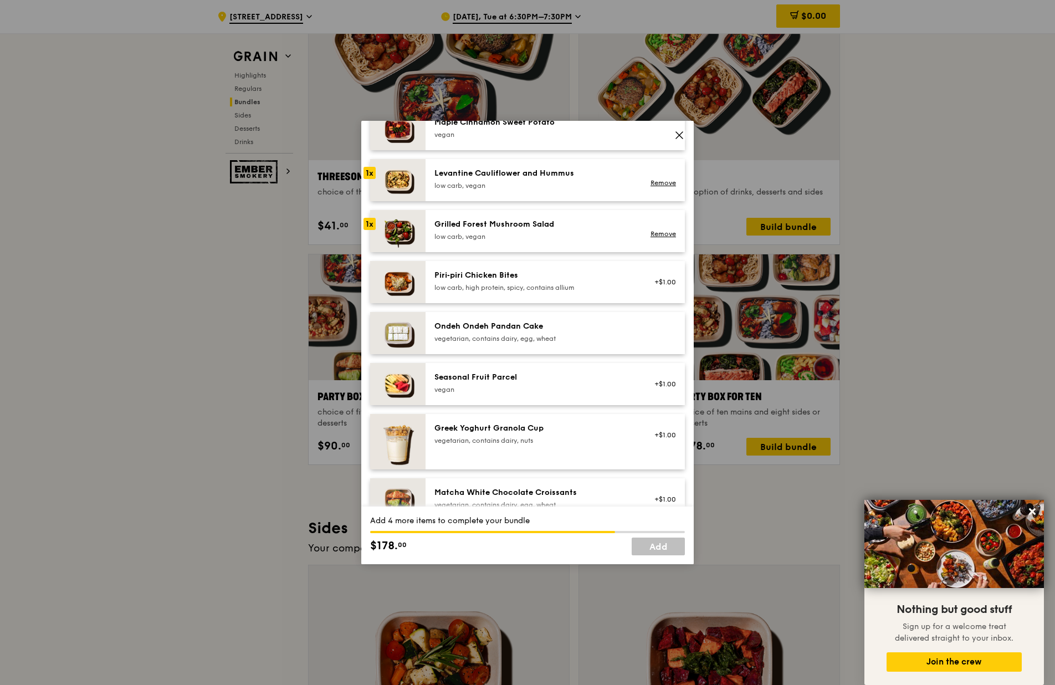
scroll to position [665, 0]
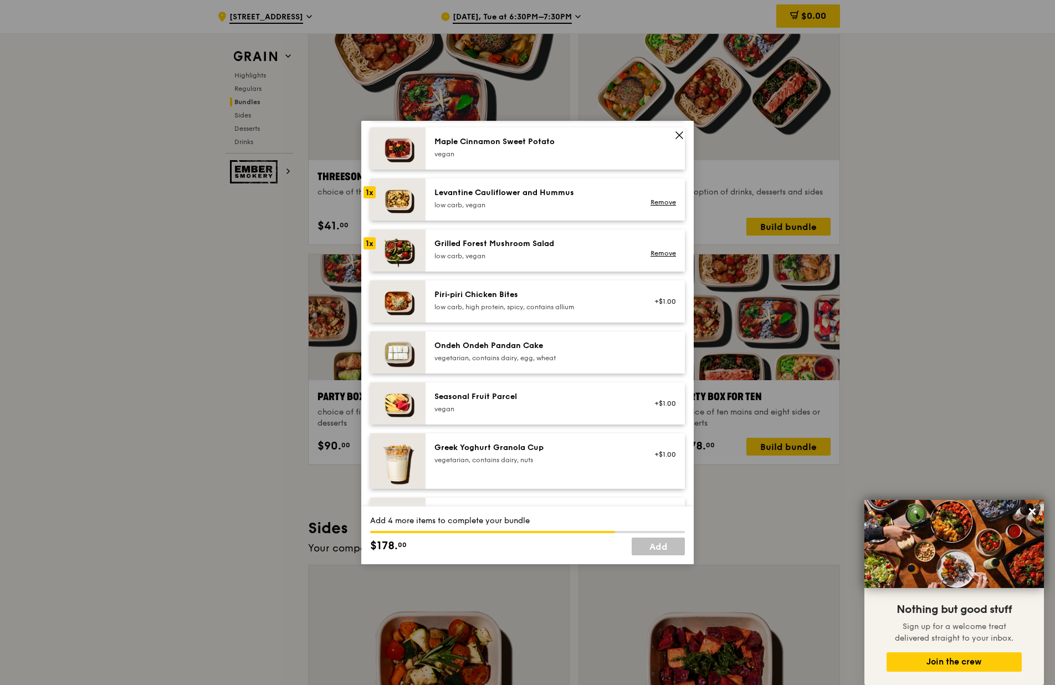
click at [614, 352] on div "Ondeh Ondeh Pandan Cake vegetarian, contains dairy, egg, wheat" at bounding box center [533, 351] width 199 height 22
click at [561, 344] on div "Ondeh Ondeh Pandan Cake" at bounding box center [533, 345] width 199 height 11
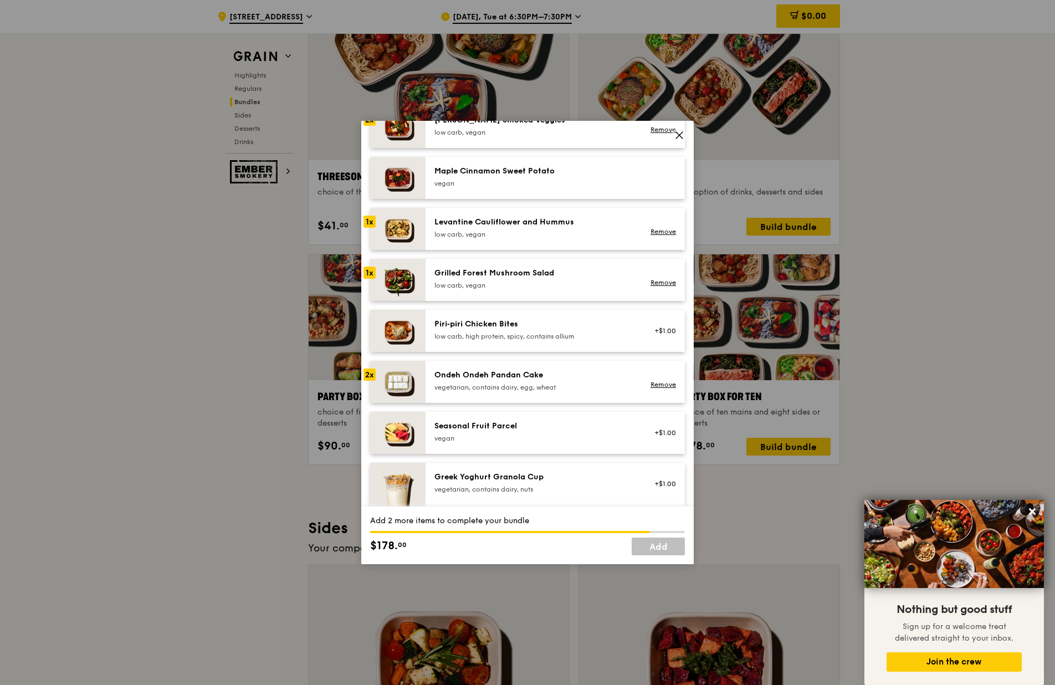
scroll to position [610, 0]
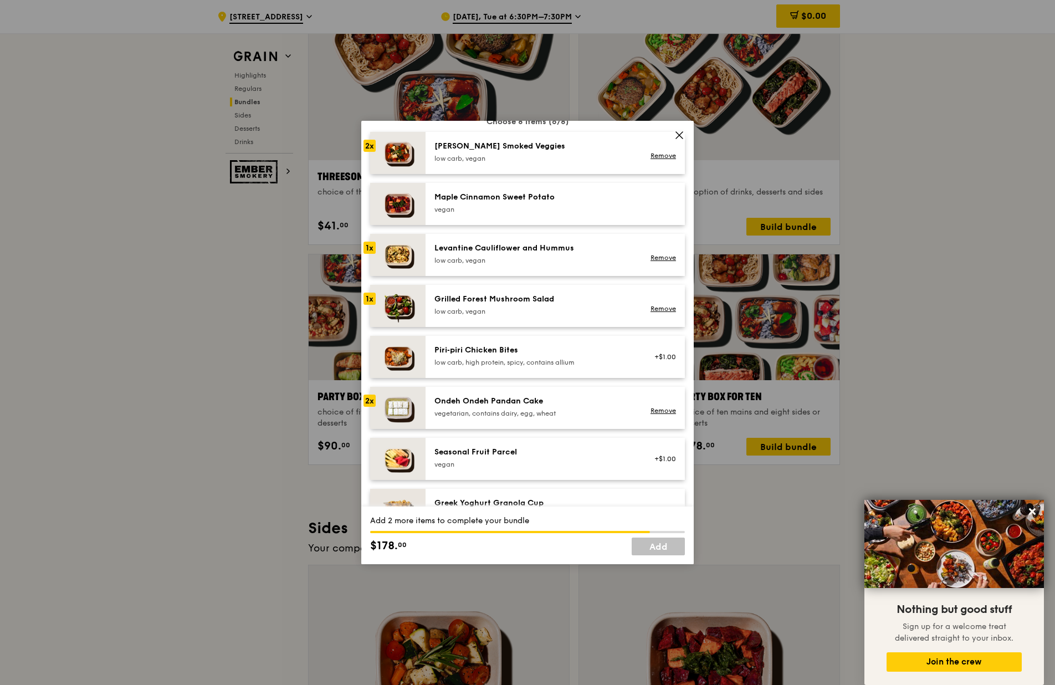
click at [523, 359] on div "low carb, high protein, spicy, contains allium" at bounding box center [533, 362] width 199 height 9
click at [535, 216] on div "Maple Cinnamon Sweet Potato vegan" at bounding box center [555, 204] width 259 height 42
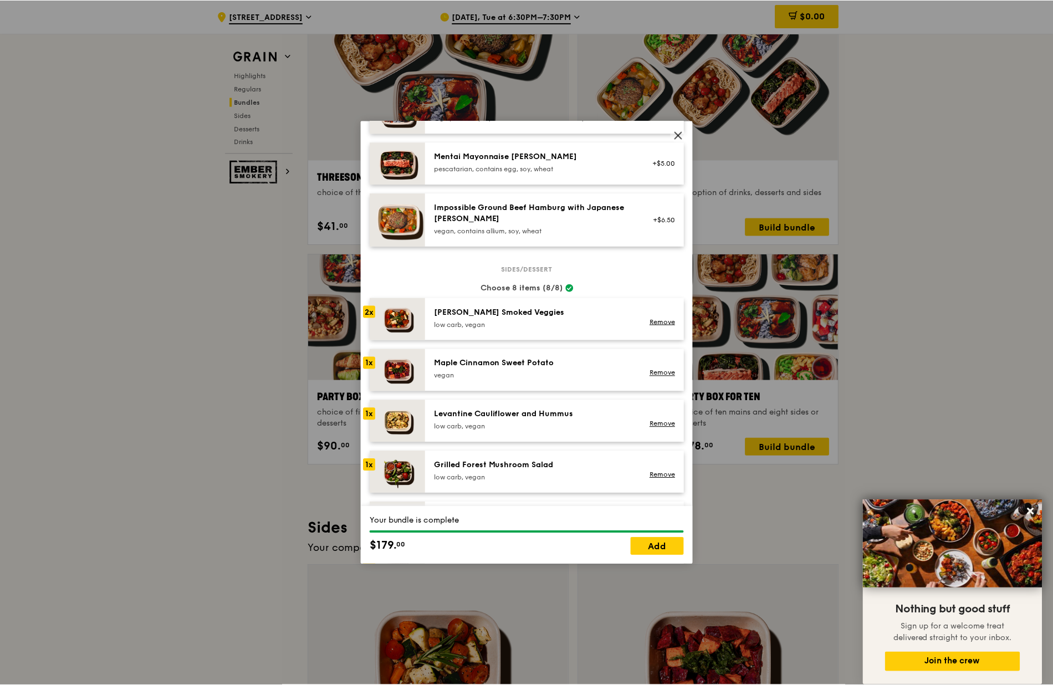
scroll to position [720, 0]
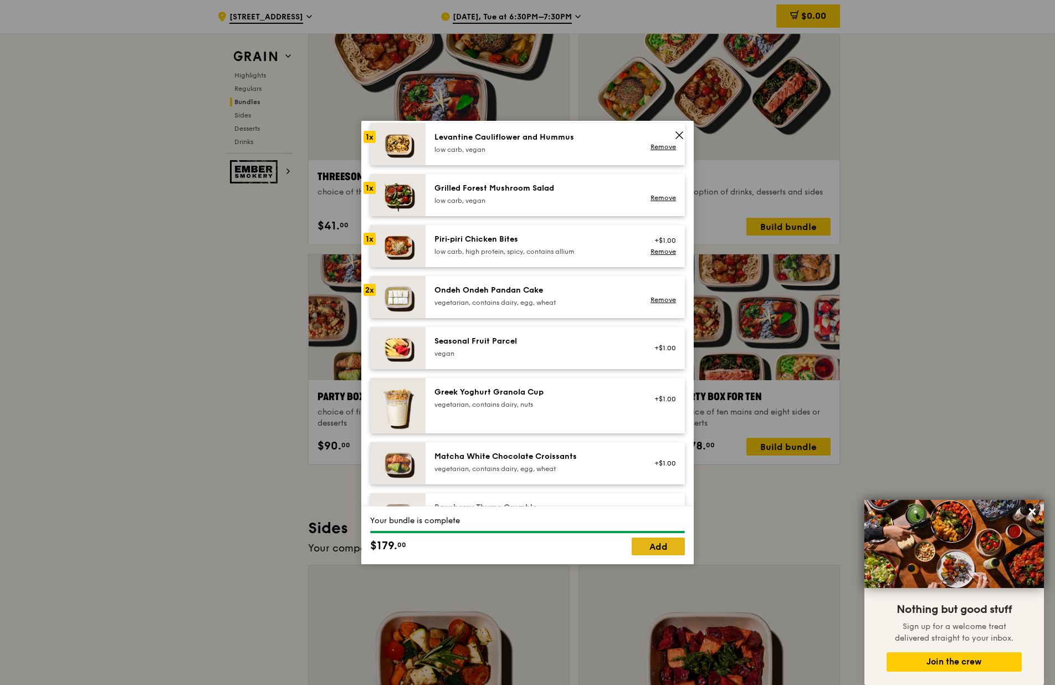
click at [652, 546] on link "Add" at bounding box center [658, 547] width 53 height 18
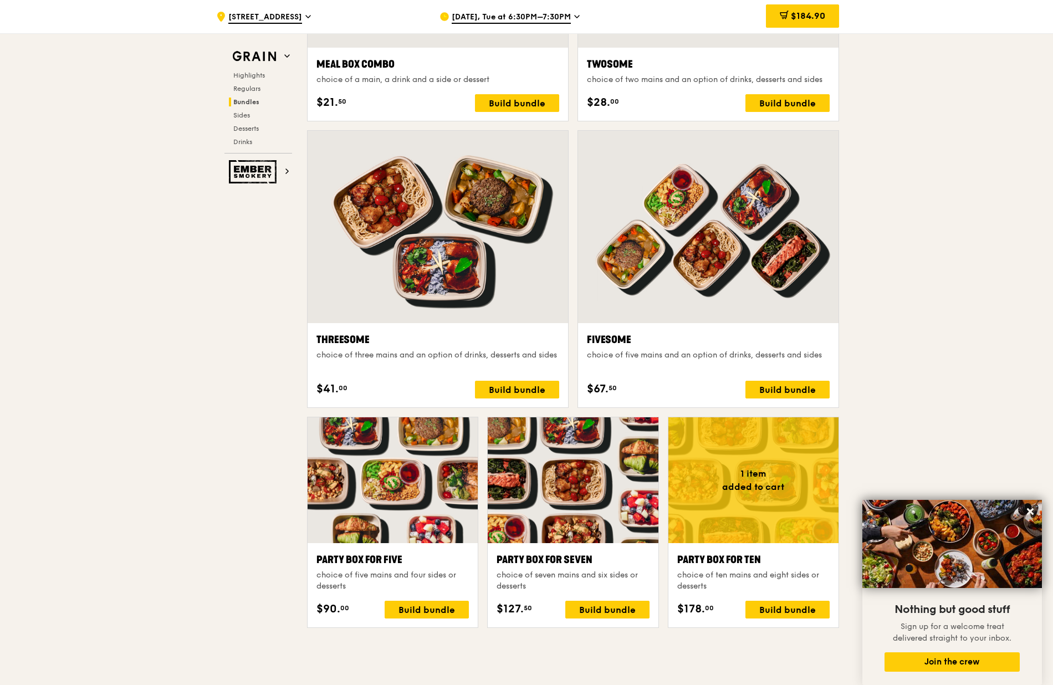
scroll to position [1940, 0]
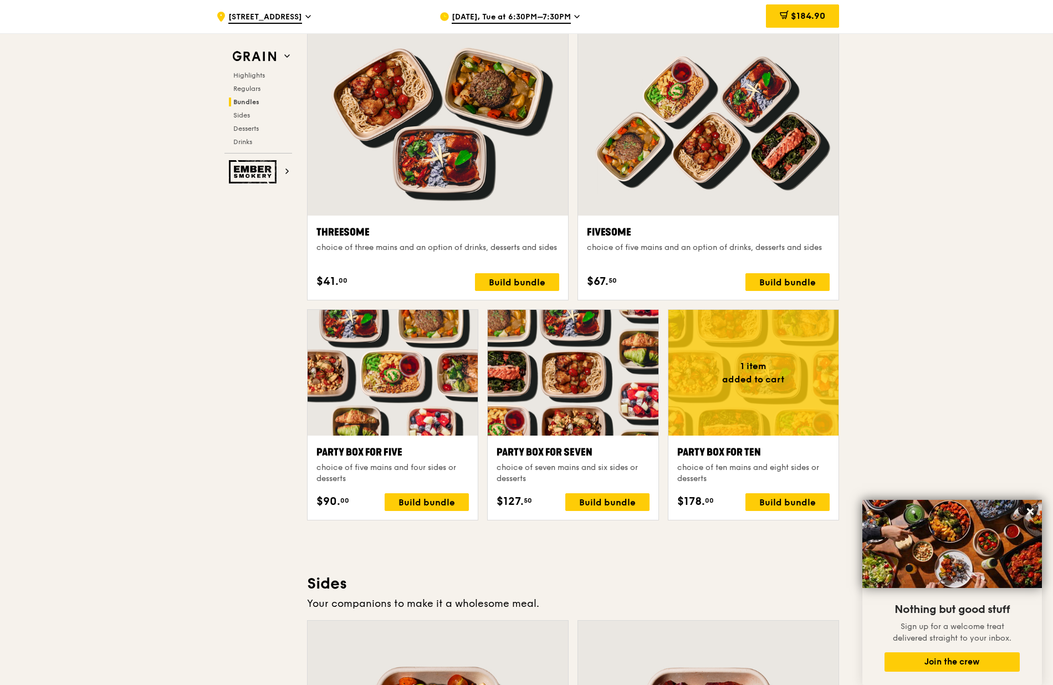
click at [785, 402] on div at bounding box center [753, 373] width 170 height 126
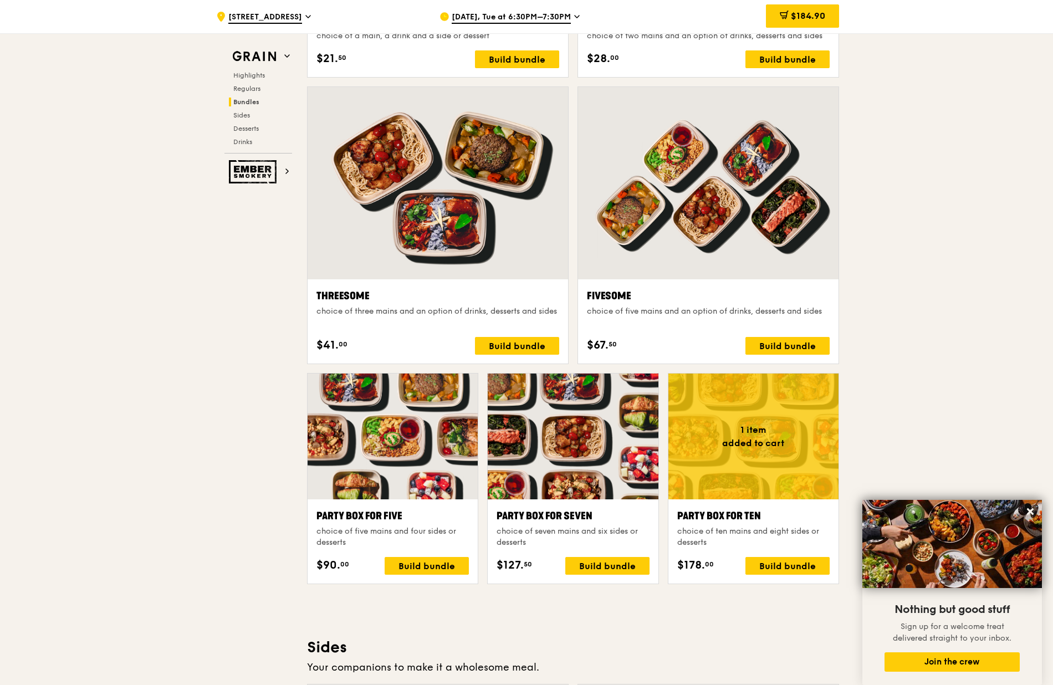
scroll to position [1718, 0]
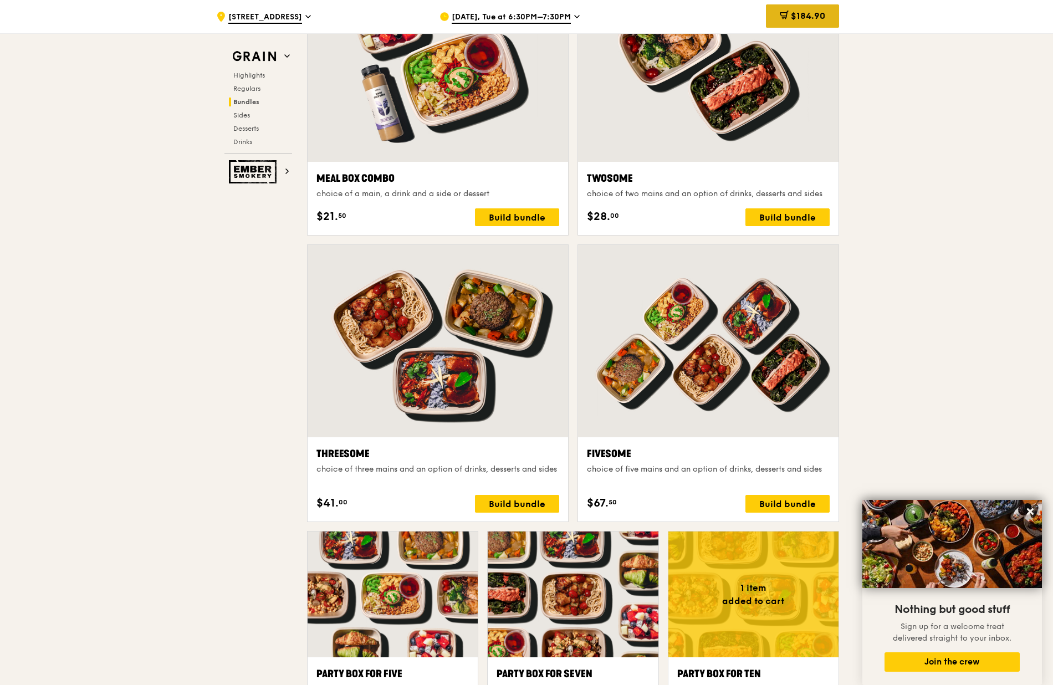
click at [794, 16] on span "$184.90" at bounding box center [808, 16] width 34 height 11
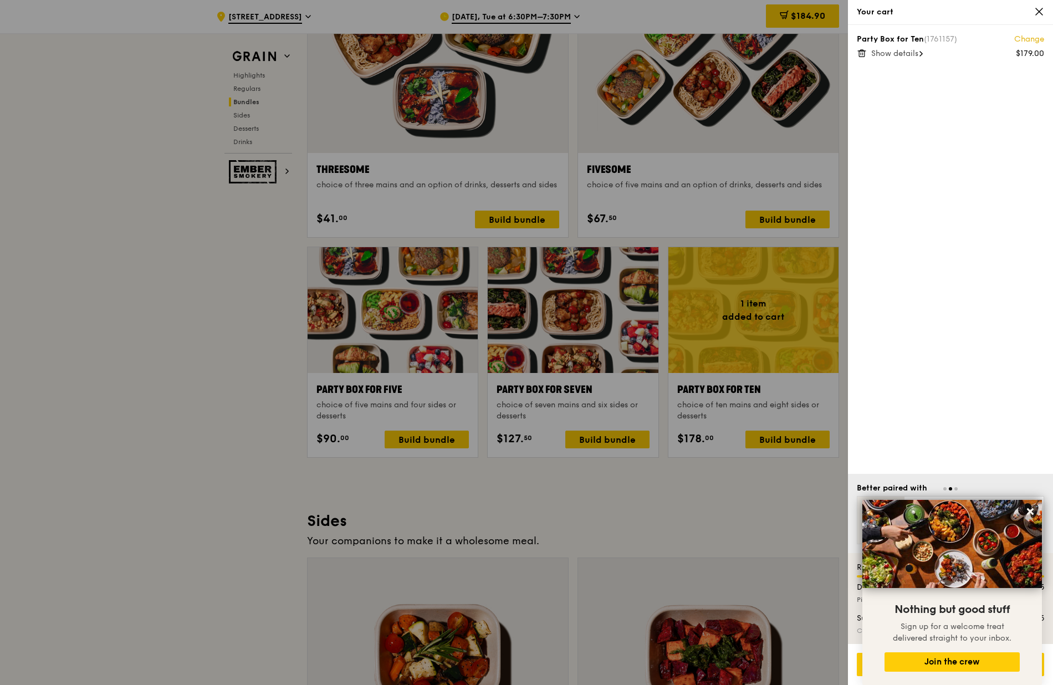
scroll to position [2106, 0]
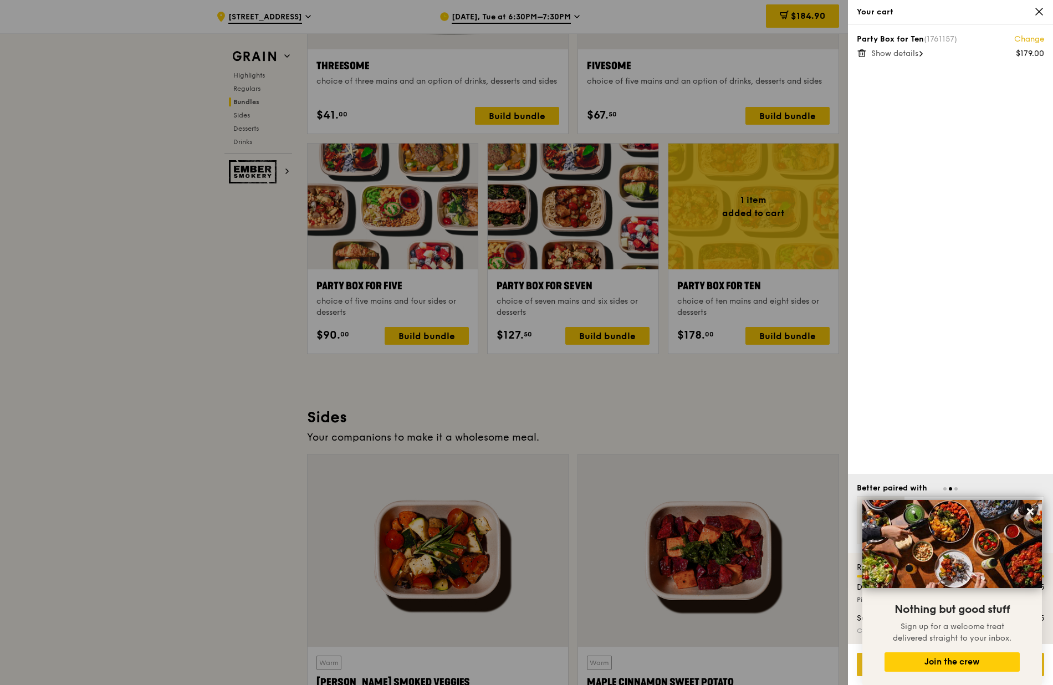
click at [859, 662] on div "Go to checkout - $184.90" at bounding box center [950, 664] width 187 height 23
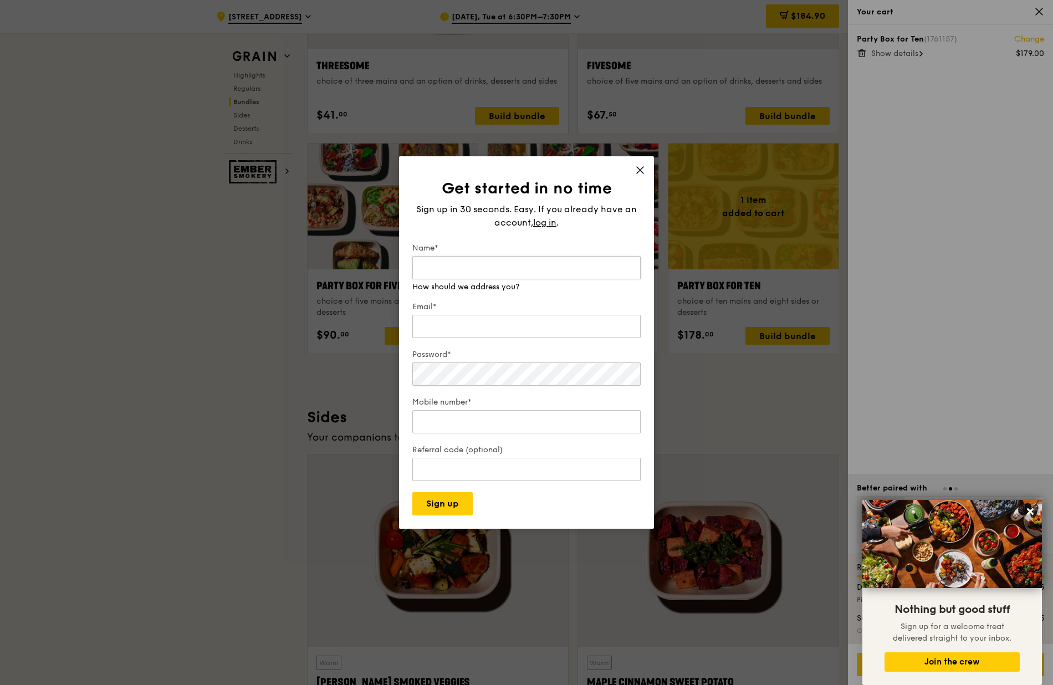
click at [541, 260] on input "Name*" at bounding box center [526, 267] width 228 height 23
type input "Jian Wei"
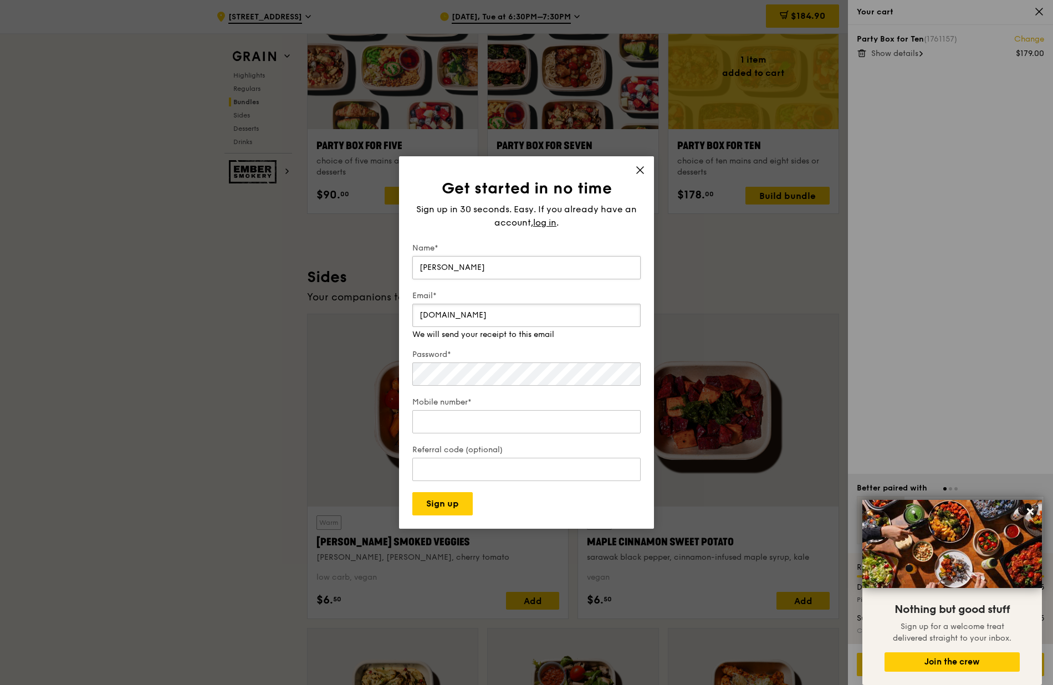
scroll to position [2439, 0]
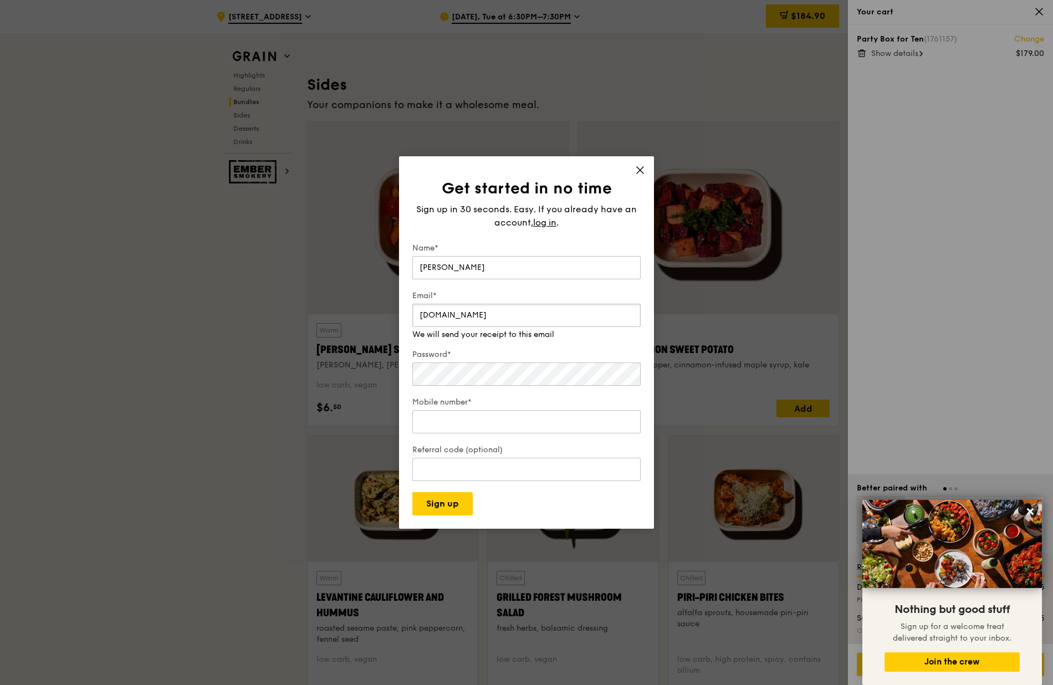
click at [476, 323] on input "jianwei.ma" at bounding box center [526, 315] width 228 height 23
type input "jianwei.mar@stephensonharwood.com"
type input "96305941"
click at [495, 377] on div "Password* Make that at least six characters" at bounding box center [526, 363] width 228 height 50
click at [412, 492] on button "Sign up" at bounding box center [442, 503] width 60 height 23
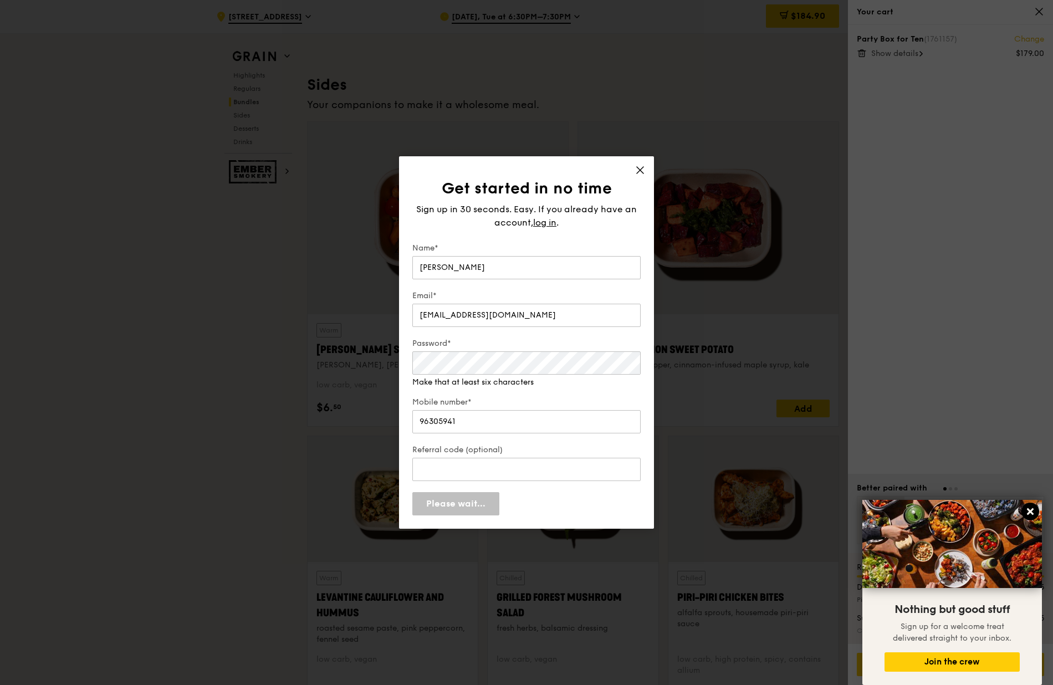
click at [1028, 514] on icon at bounding box center [1030, 511] width 7 height 7
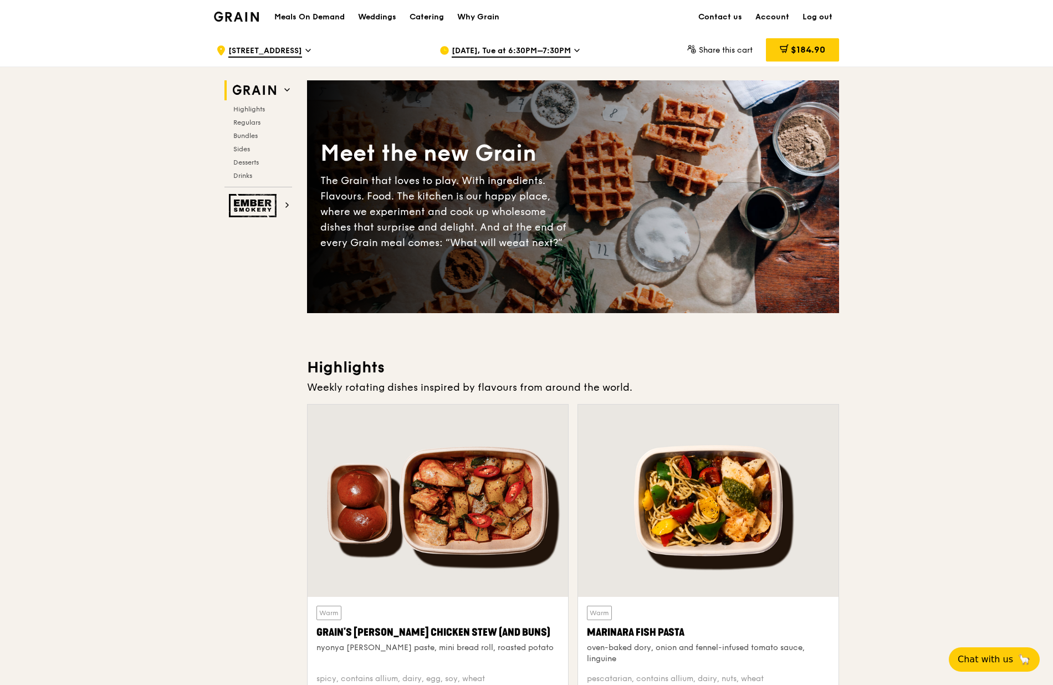
click at [780, 42] on div "$184.90" at bounding box center [802, 49] width 73 height 23
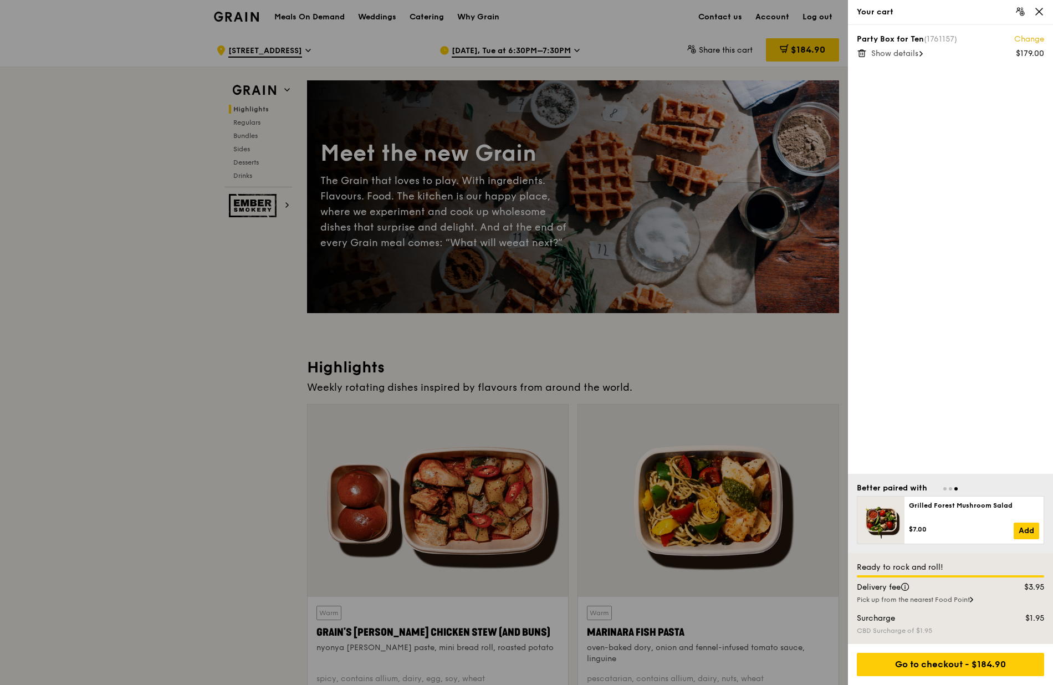
click at [779, 328] on div at bounding box center [526, 342] width 1053 height 685
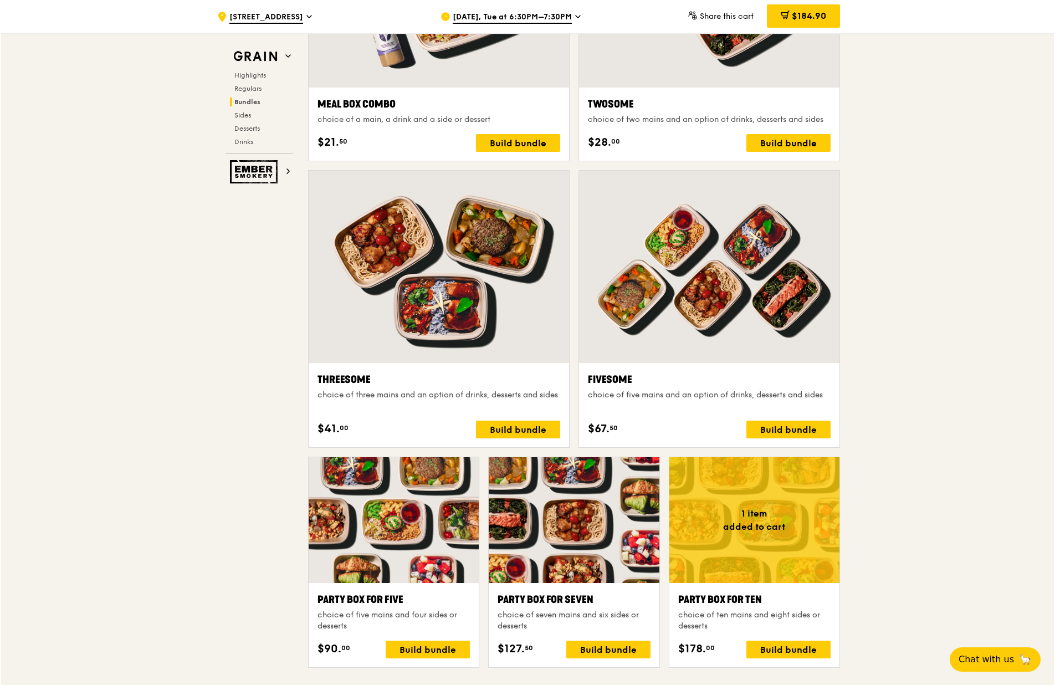
scroll to position [1773, 0]
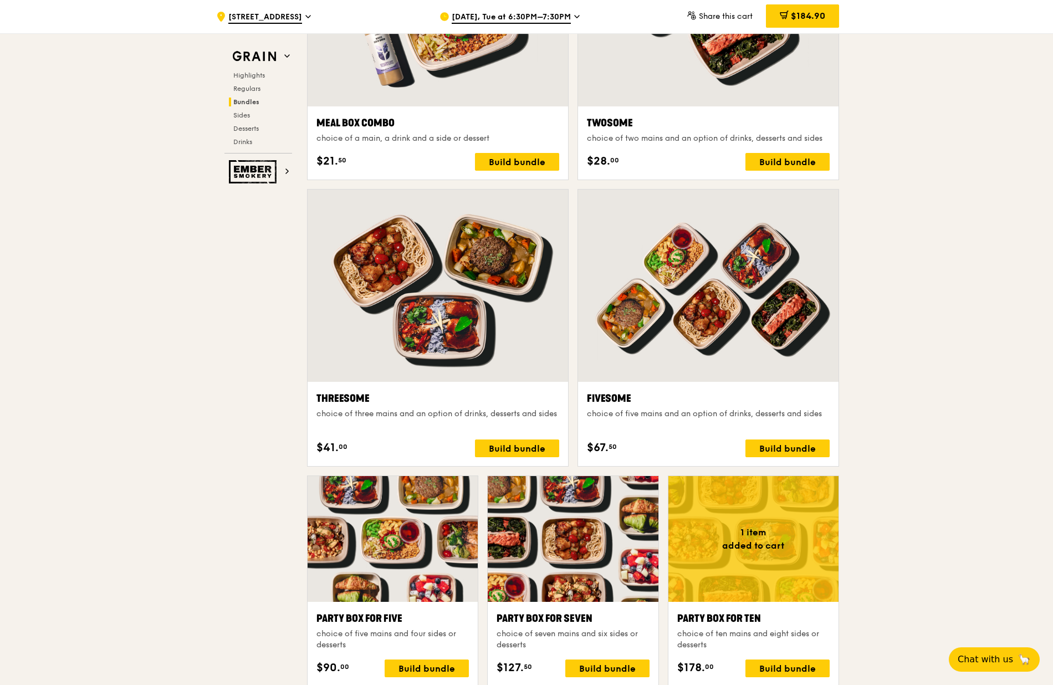
click at [796, 436] on div "Fivesome choice of five mains and an option of drinks, desserts and sides $67. …" at bounding box center [708, 424] width 243 height 67
click at [795, 442] on div "Build bundle" at bounding box center [787, 448] width 84 height 18
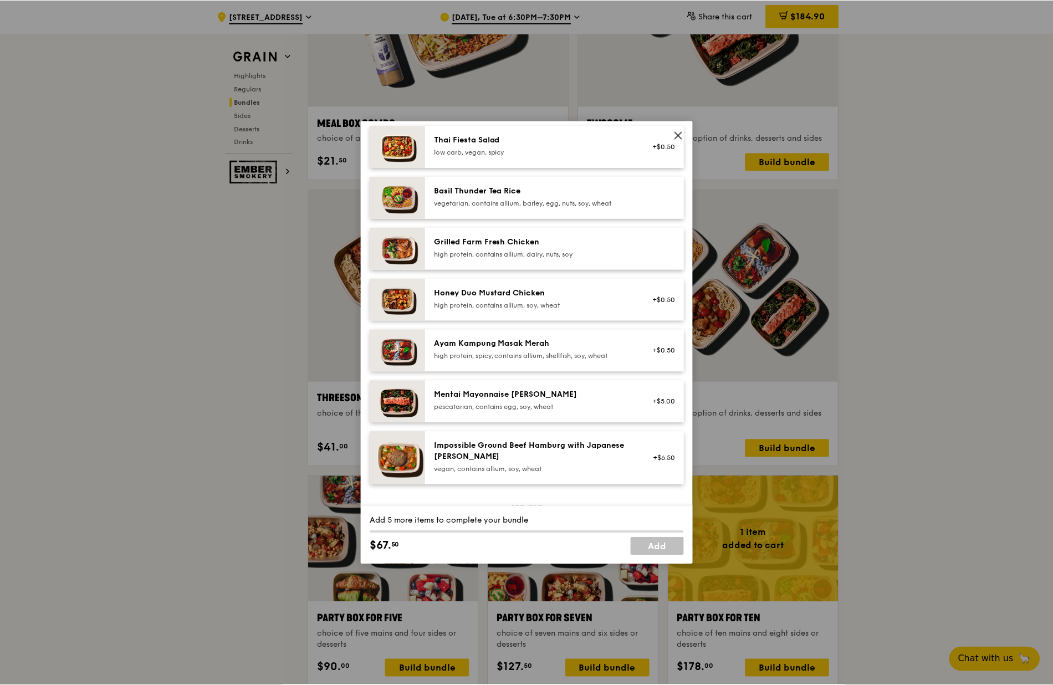
scroll to position [222, 0]
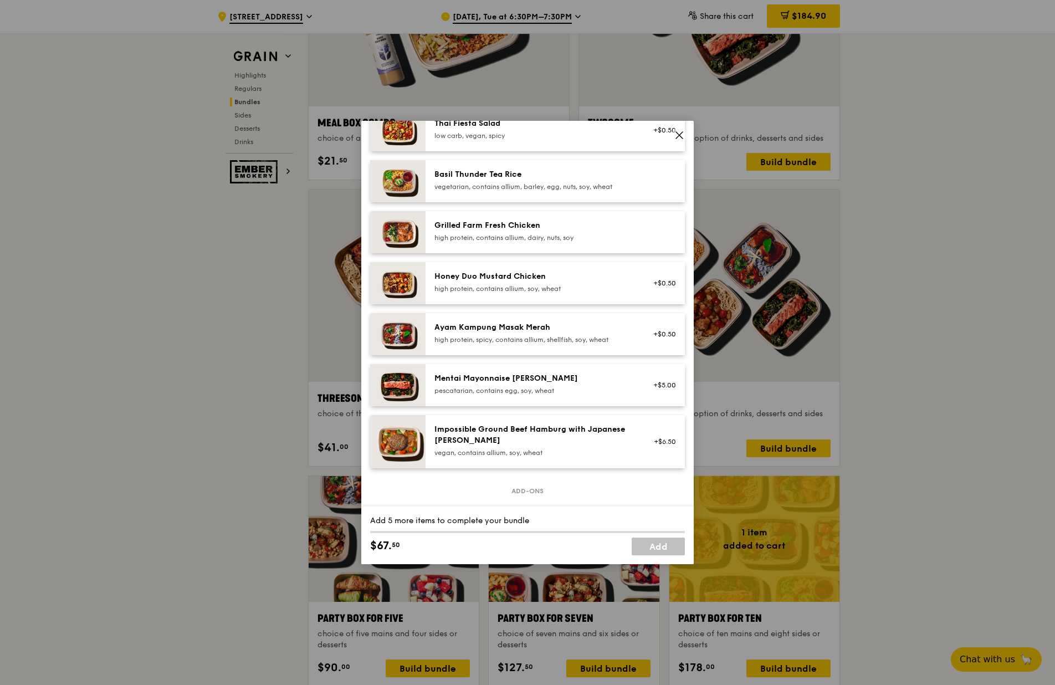
click at [678, 136] on icon at bounding box center [679, 135] width 10 height 10
